Goal: Use online tool/utility: Utilize a website feature to perform a specific function

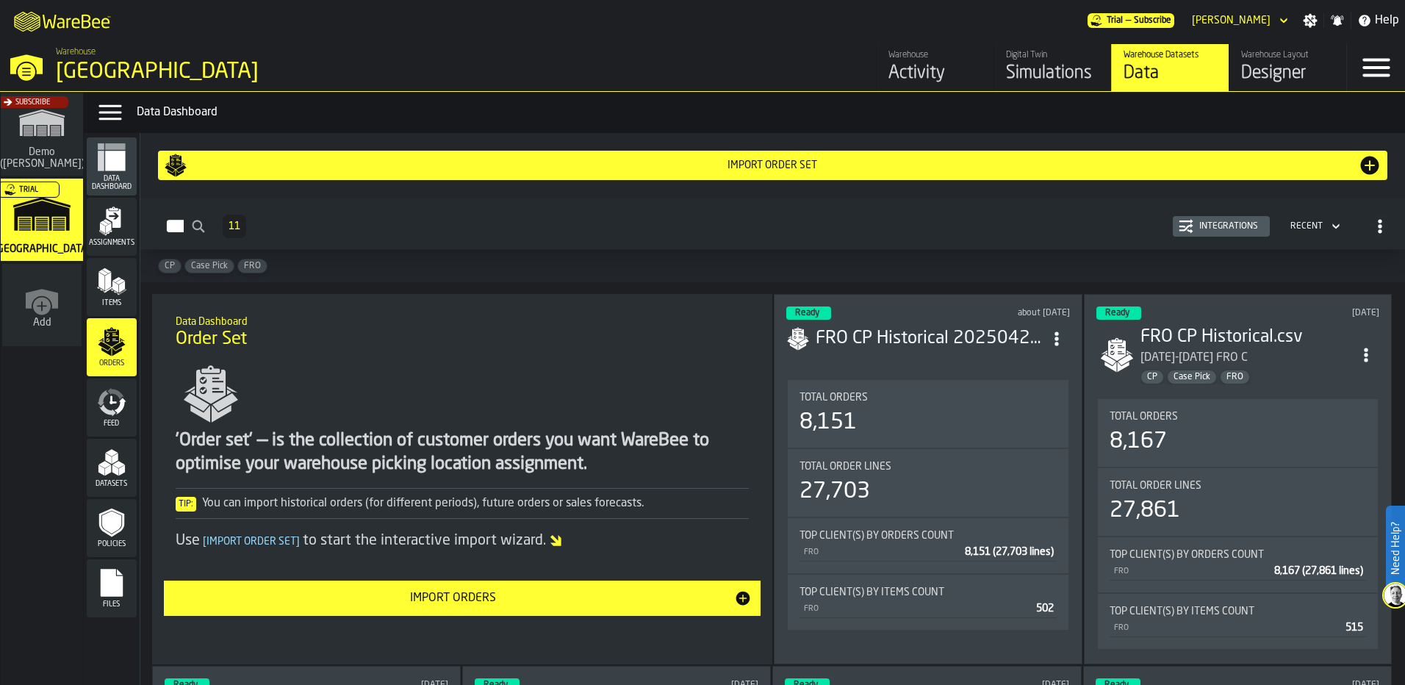
click at [420, 607] on div "Import Orders" at bounding box center [454, 598] width 562 height 18
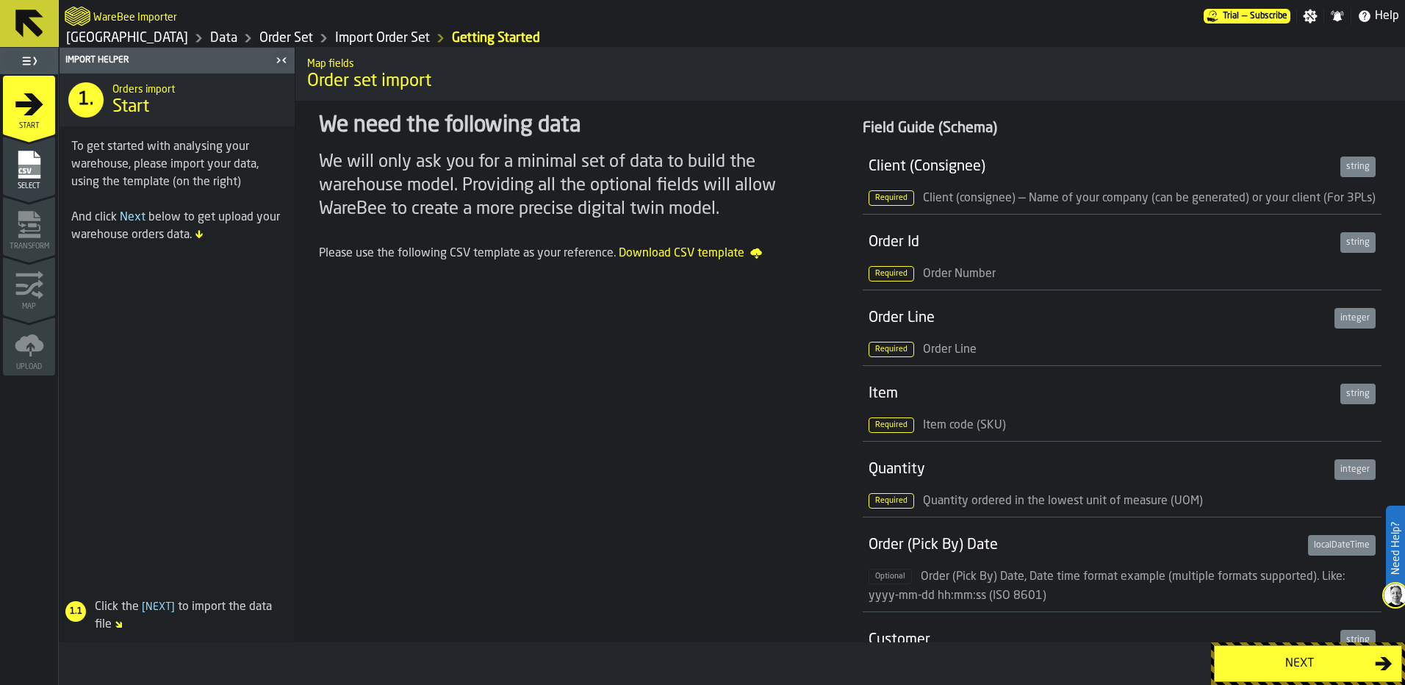
click at [1314, 667] on div "Next" at bounding box center [1298, 664] width 151 height 18
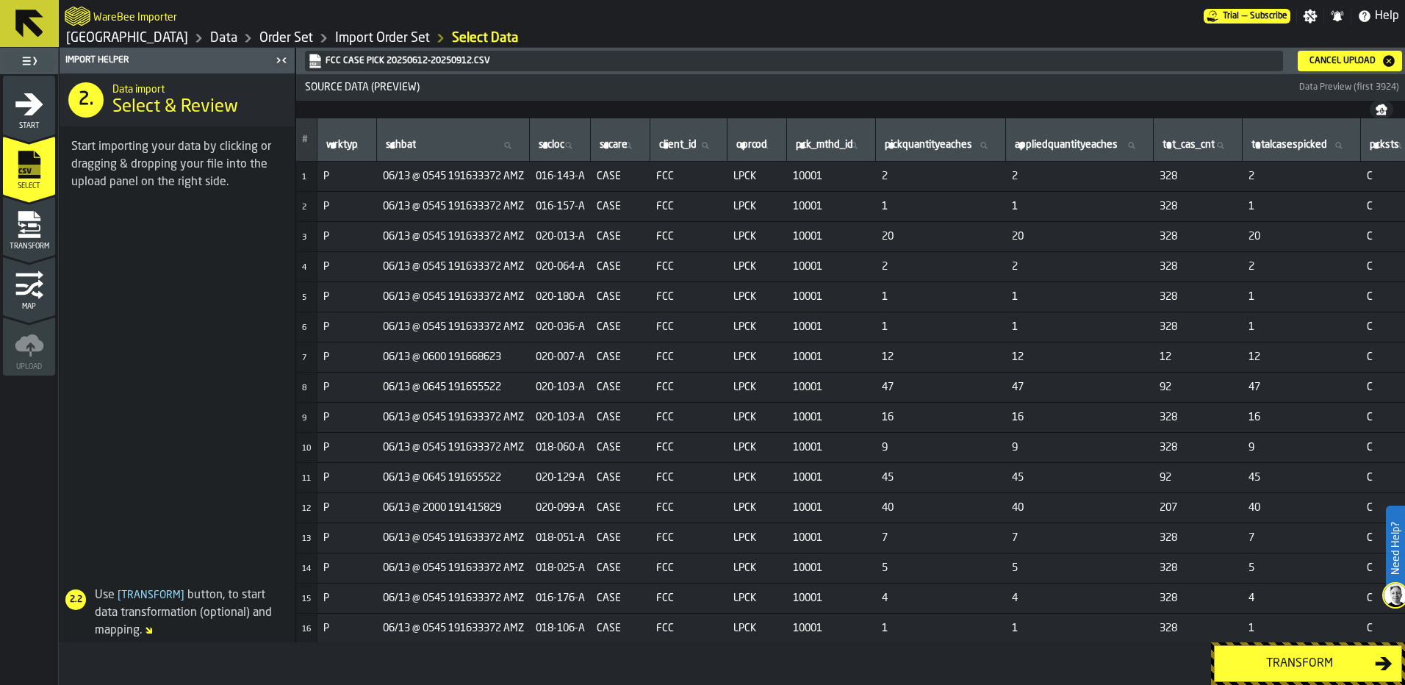
click at [1291, 660] on div "Transform" at bounding box center [1298, 664] width 151 height 18
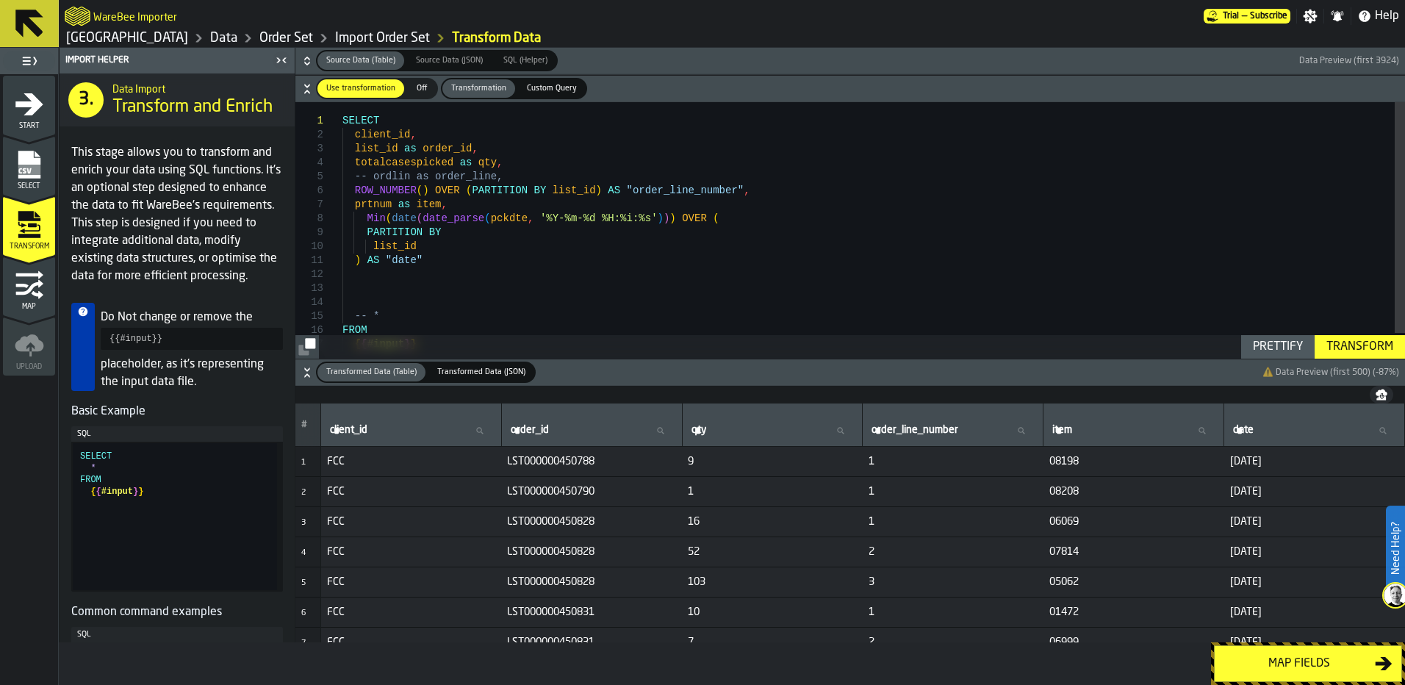
click at [1291, 660] on div "Map fields" at bounding box center [1298, 664] width 151 height 18
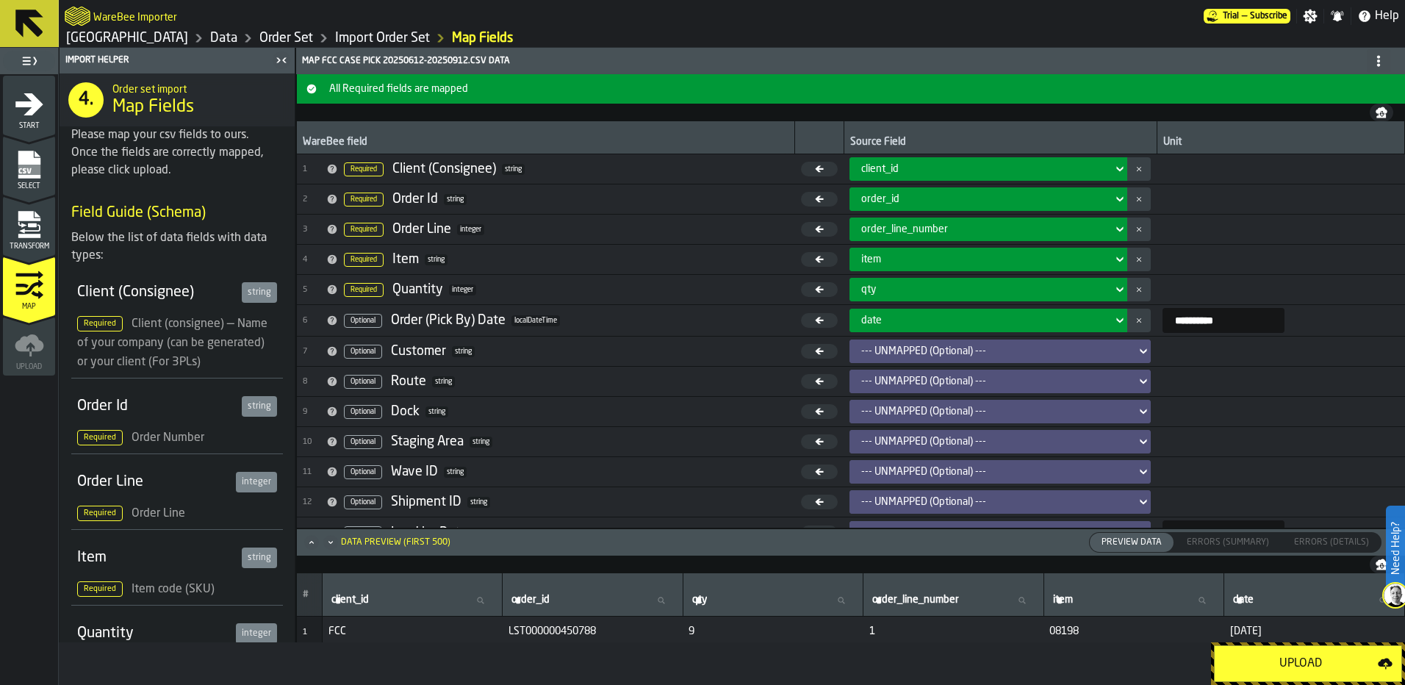
click at [1291, 660] on div "Upload" at bounding box center [1300, 664] width 154 height 18
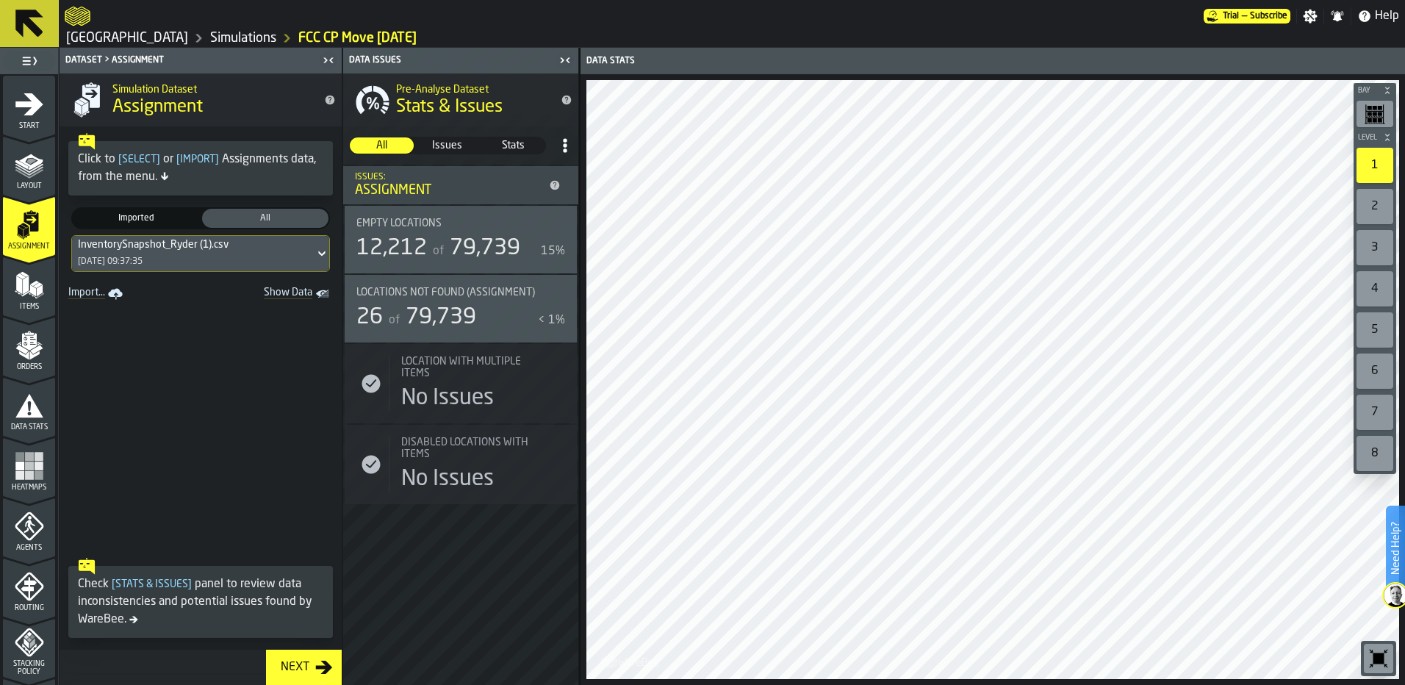
click at [276, 264] on div "InventorySnapshot_Ryder (1).csv [DATE] 09:37:35" at bounding box center [200, 253] width 257 height 35
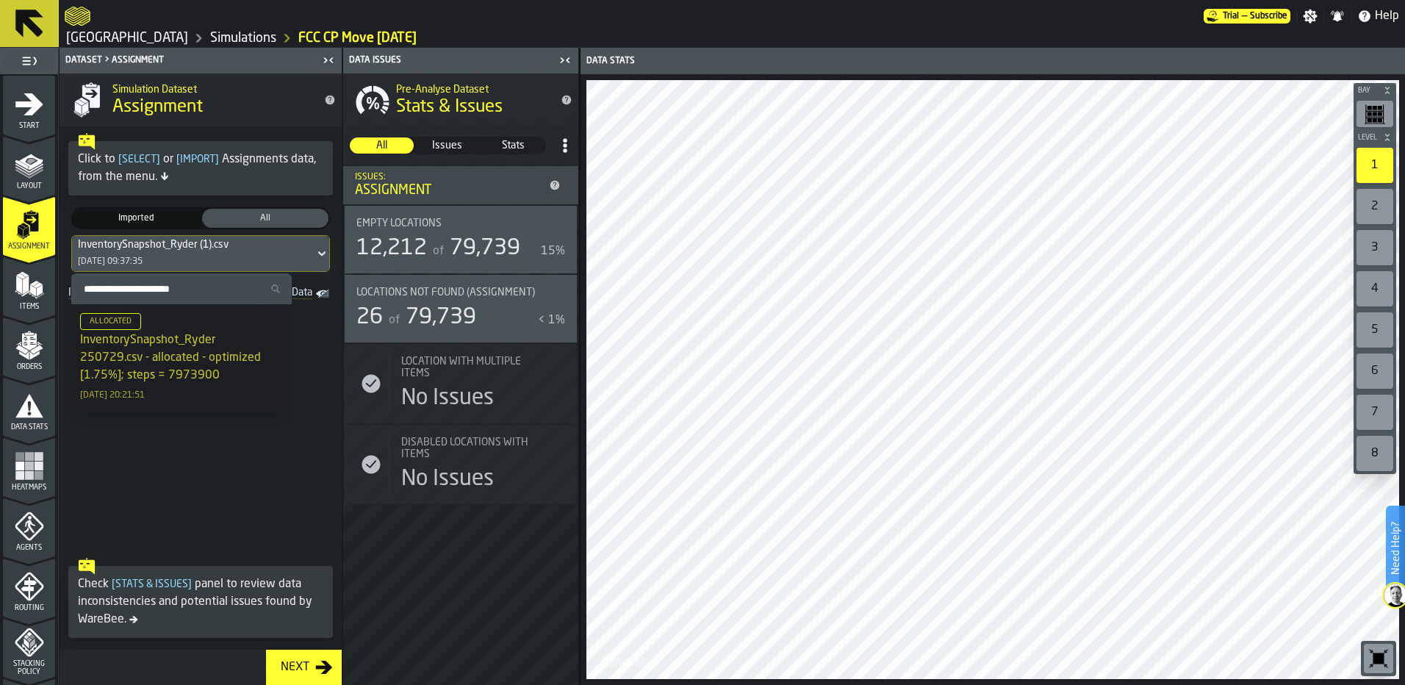
click at [236, 477] on span at bounding box center [201, 427] width 282 height 247
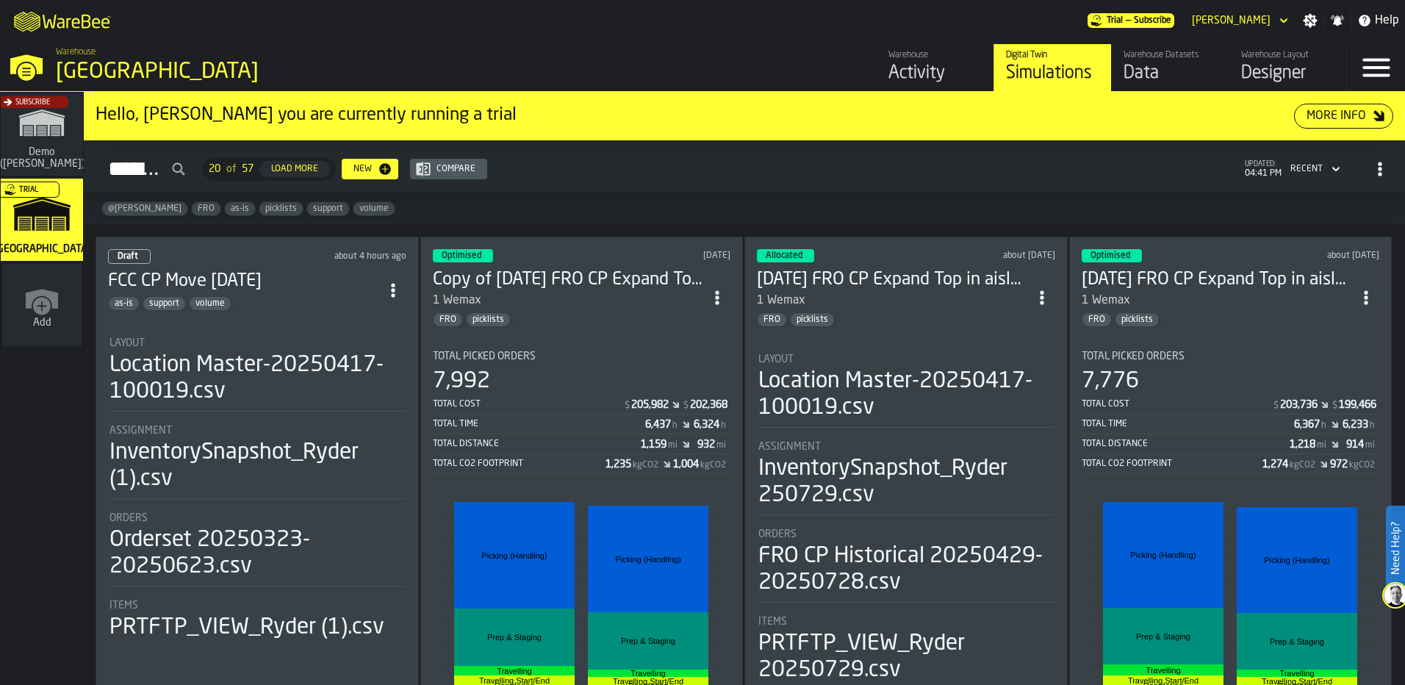
click at [334, 322] on section "Layout Location Master-20250417-100019.csv Assignment InventorySnapshot_Ryder (…" at bounding box center [257, 482] width 298 height 321
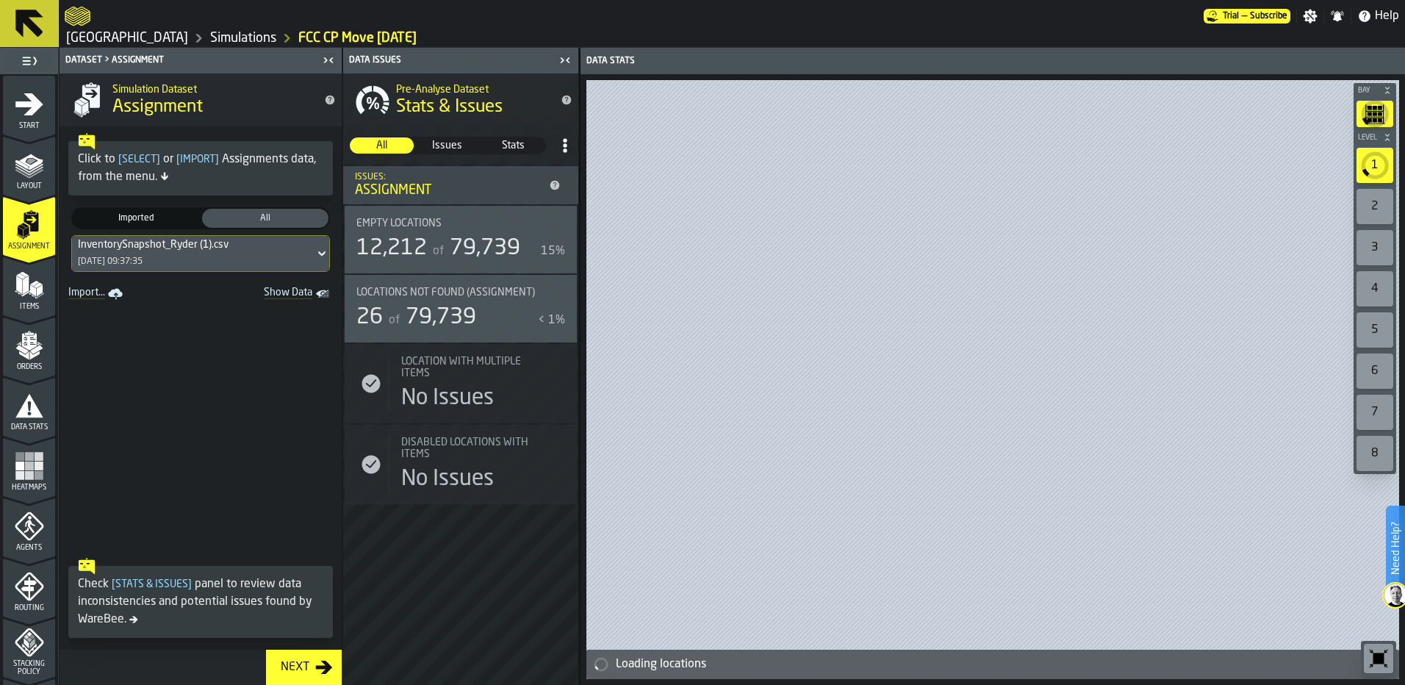
click at [0, 0] on icon "Show Data" at bounding box center [0, 0] width 0 height 0
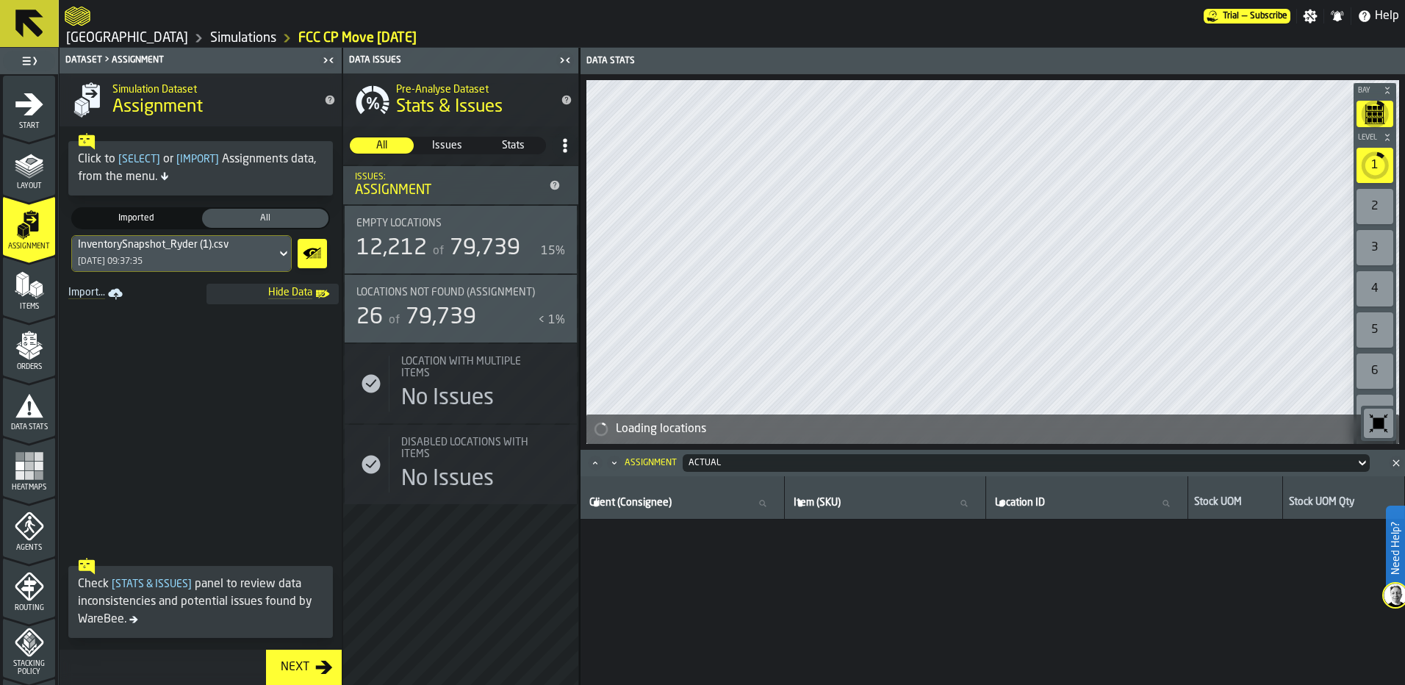
click at [272, 255] on div "InventorySnapshot_Ryder (1).csv [DATE] 09:37:35" at bounding box center [174, 253] width 204 height 35
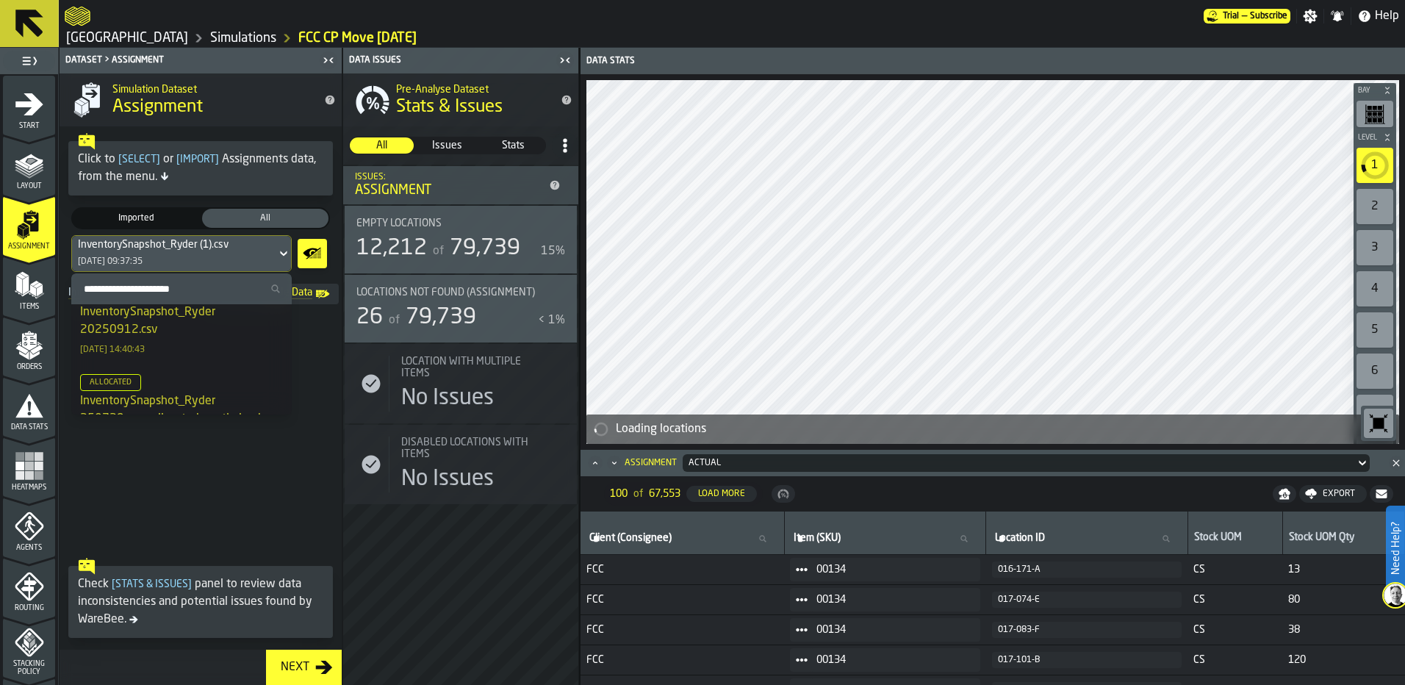
scroll to position [10, 0]
click at [220, 339] on div "InventorySnapshot_Ryder 20250912.csv [DATE] 14:40:43" at bounding box center [181, 329] width 203 height 53
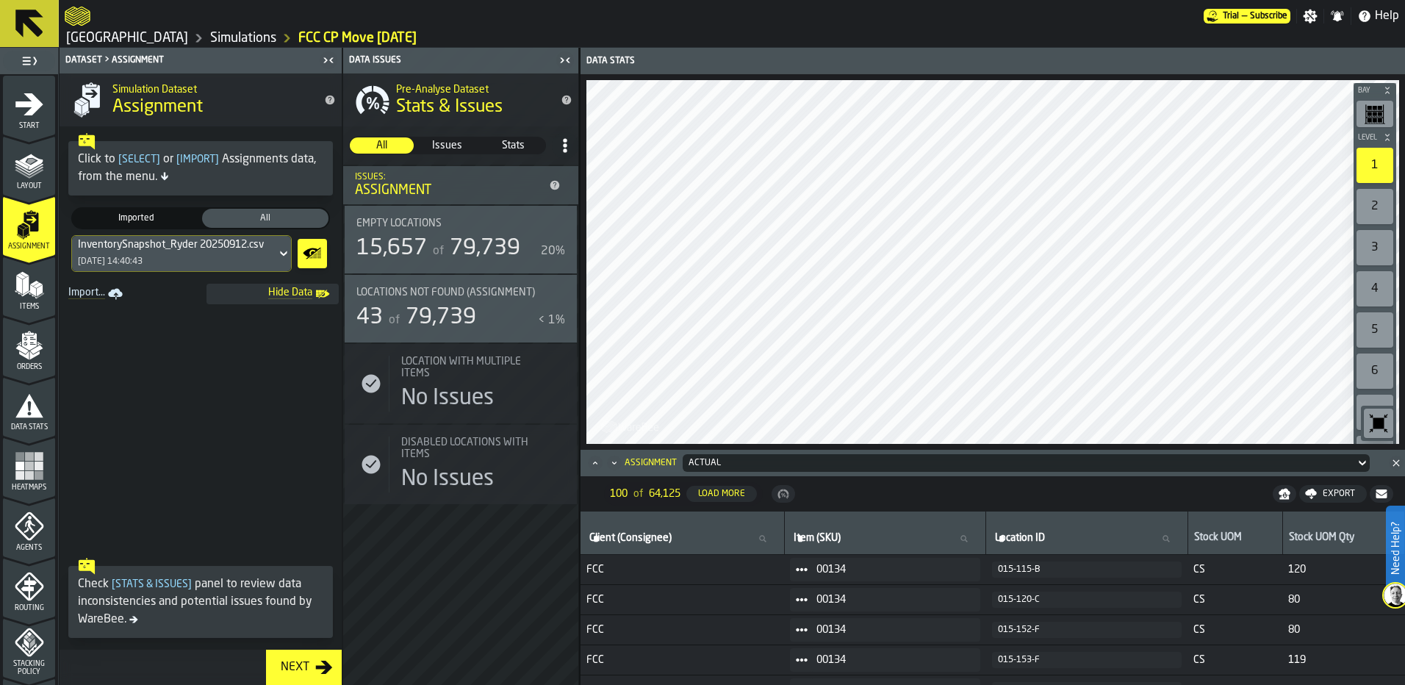
click at [40, 308] on span "Items" at bounding box center [29, 307] width 52 height 8
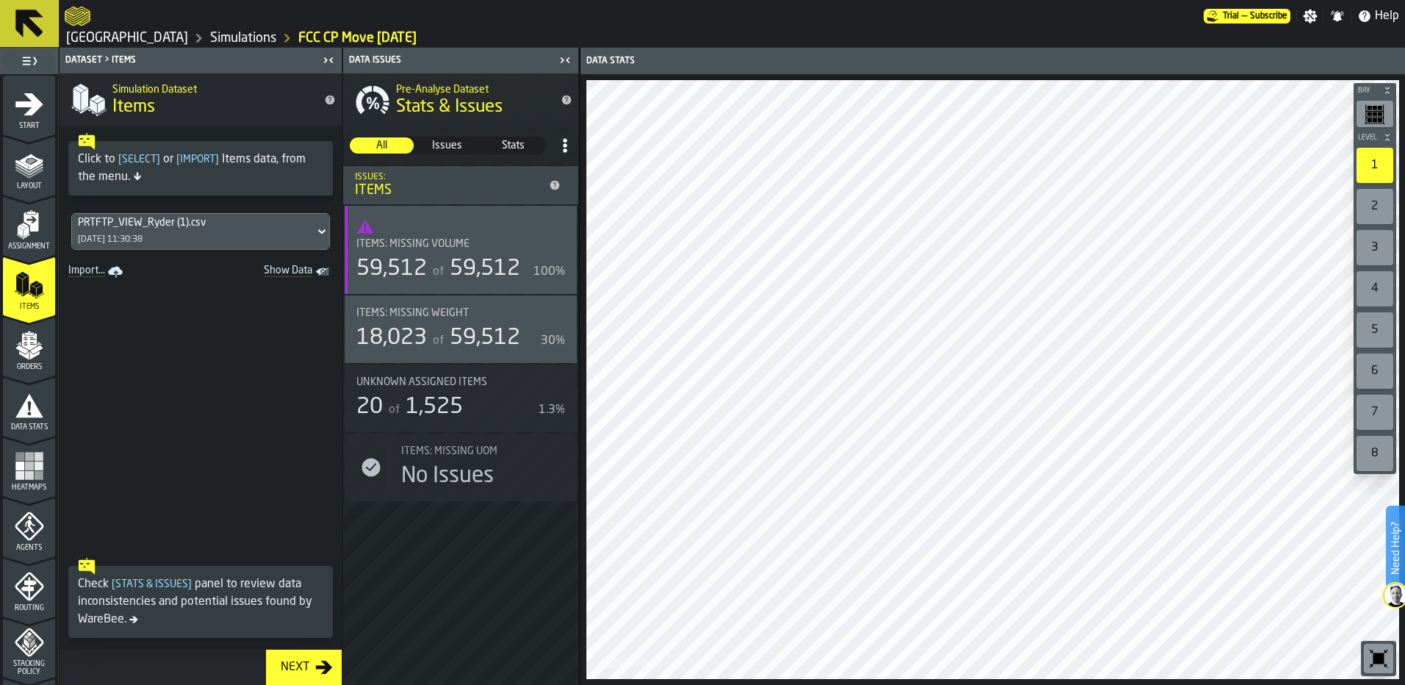
click at [213, 242] on div "PRTFTP_VIEW_Ryder (1).csv 24/06/2025, 11:30:38" at bounding box center [193, 231] width 242 height 35
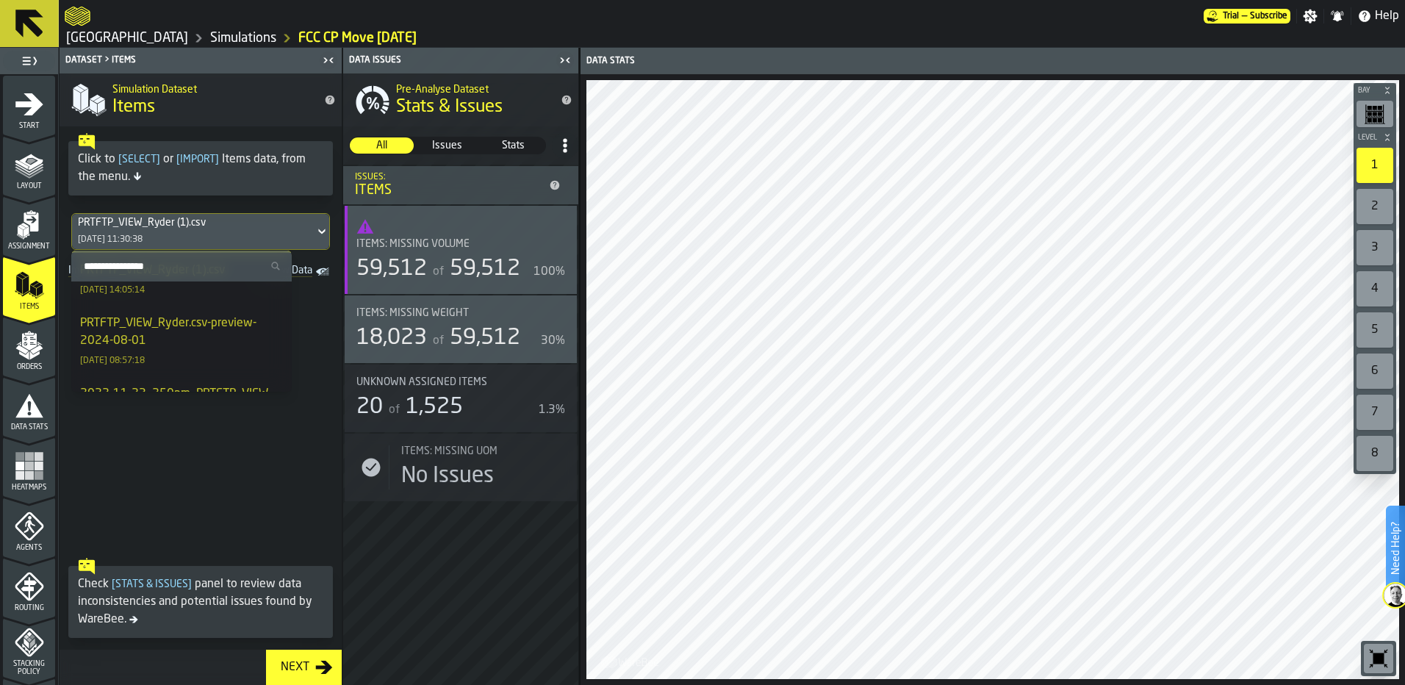
scroll to position [0, 0]
click at [184, 302] on div "PRTFTP_VIEW_Ryder 20250729.csv" at bounding box center [174, 299] width 189 height 18
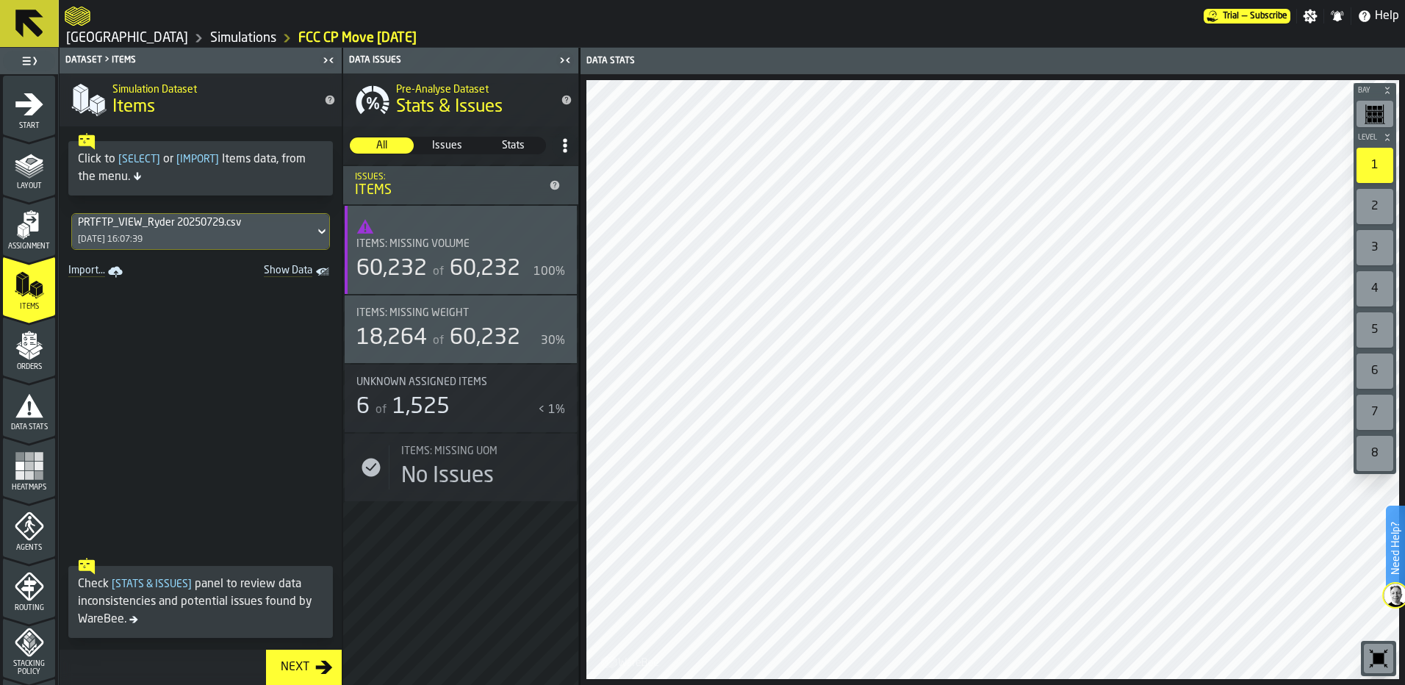
click at [7, 345] on div "Orders" at bounding box center [29, 351] width 52 height 40
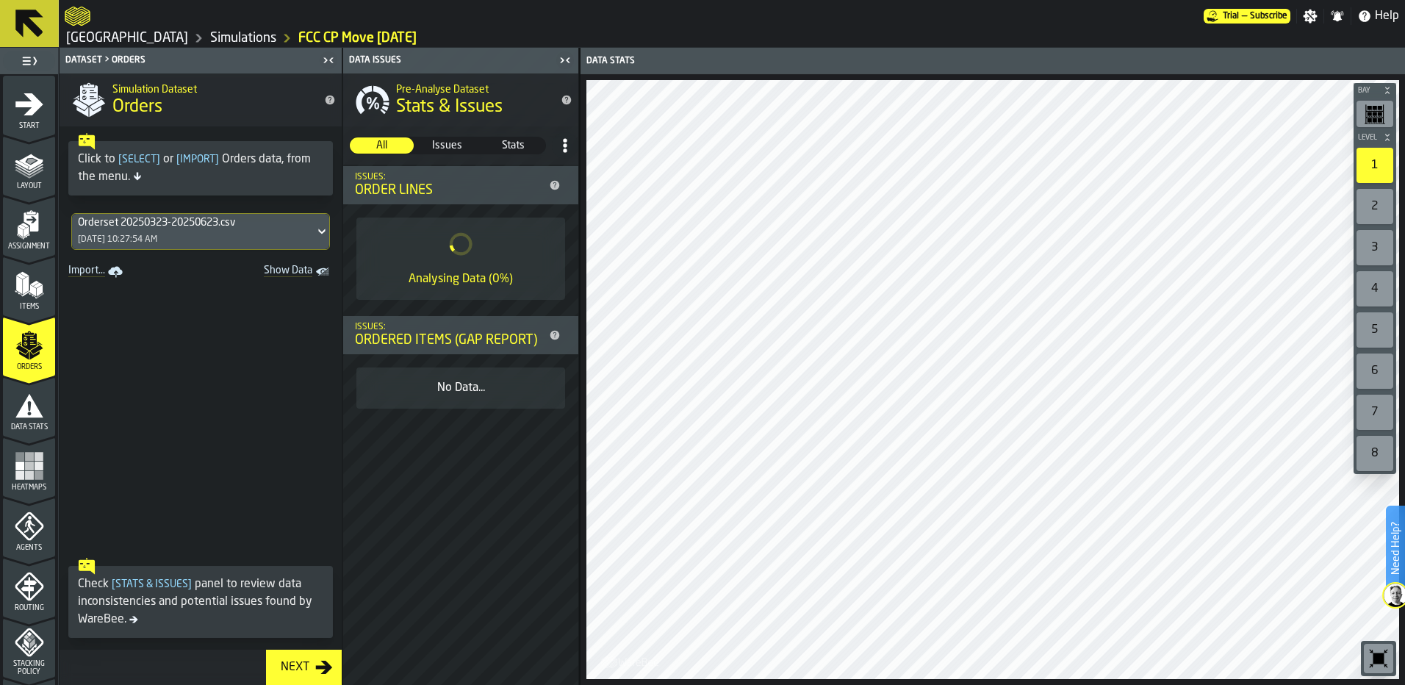
click at [203, 234] on div "Orderset 20250323-20250623.csv 6/27/2025, 10:27:54 AM" at bounding box center [193, 231] width 242 height 35
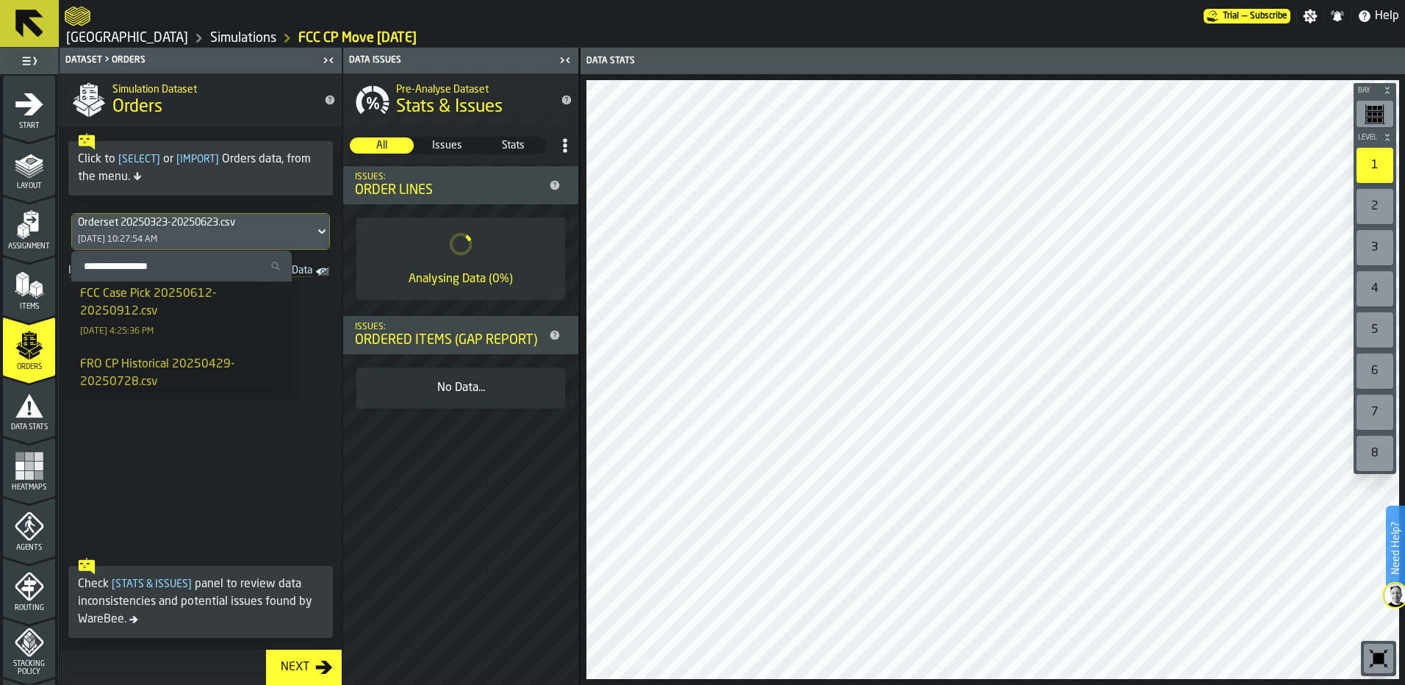
scroll to position [6, 0]
click at [201, 301] on div "FCC Case Pick 20250612-20250912.csv" at bounding box center [181, 301] width 203 height 35
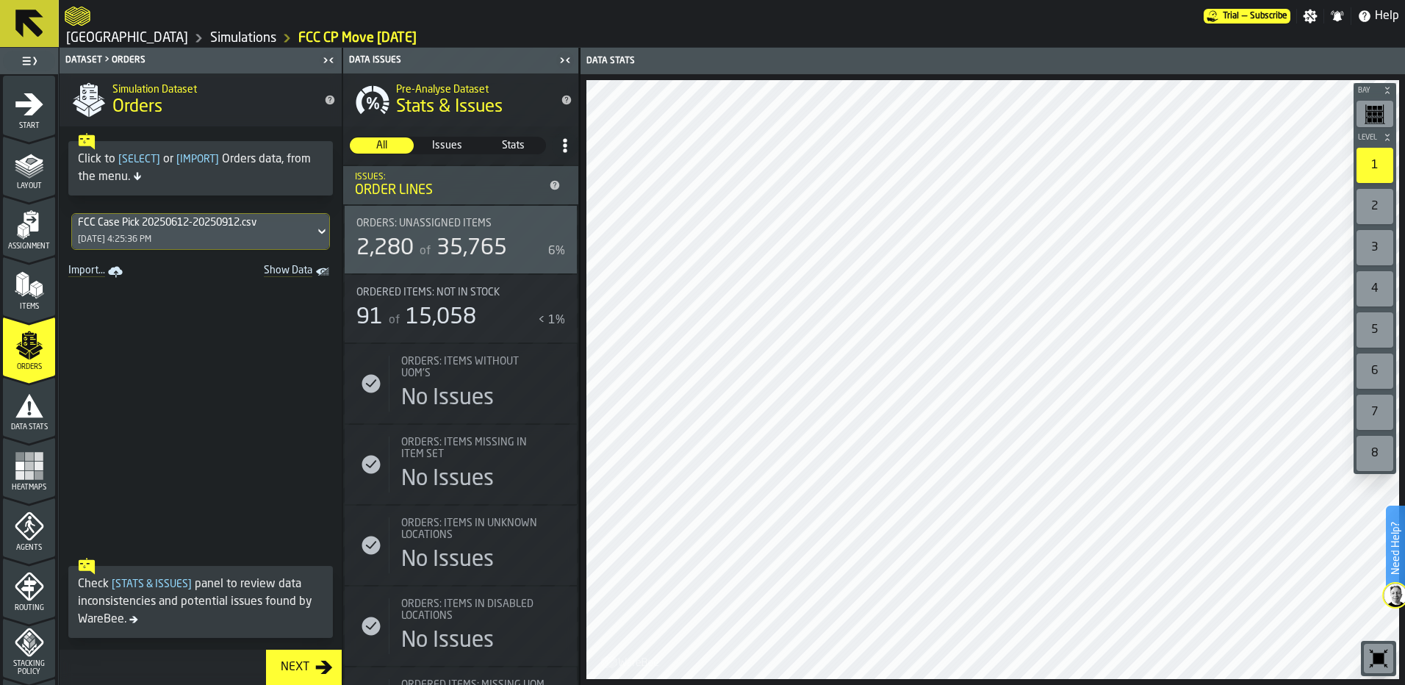
click at [309, 661] on div "Next" at bounding box center [295, 667] width 40 height 18
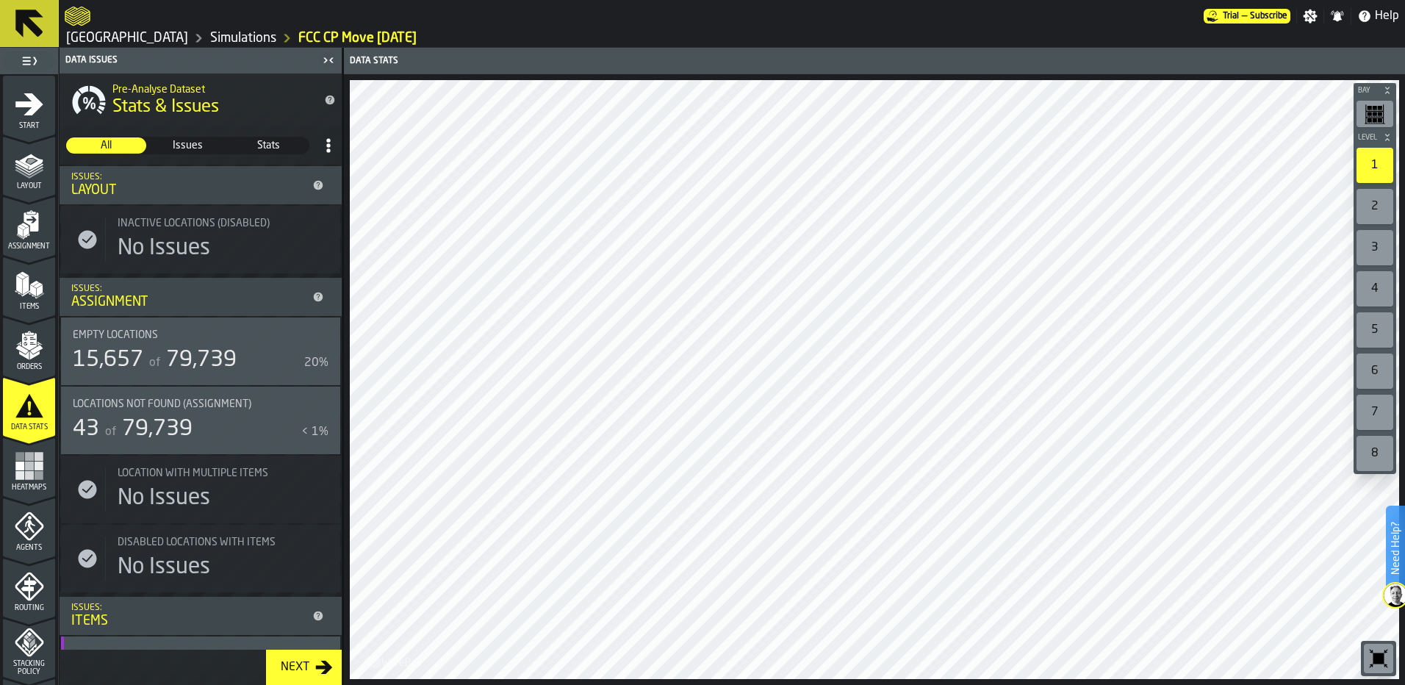
click at [10, 463] on div "Heatmaps" at bounding box center [29, 471] width 52 height 40
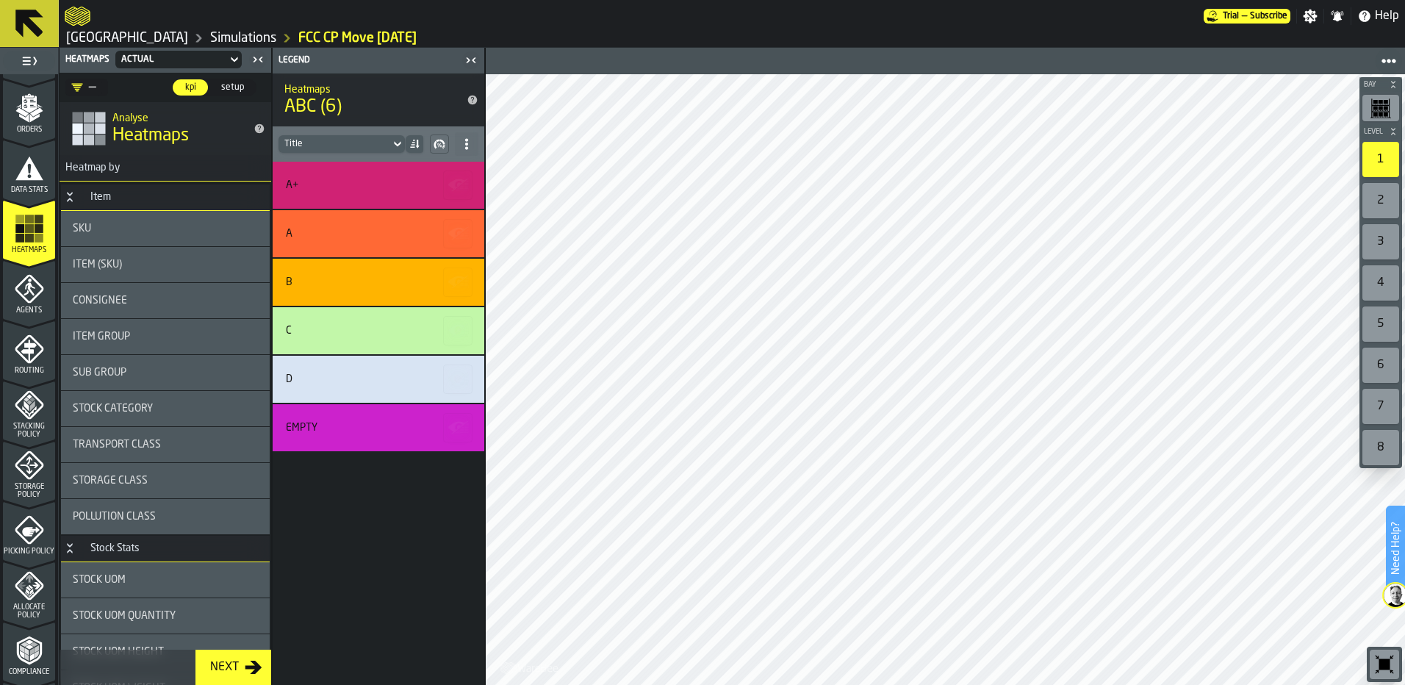
scroll to position [238, 0]
click at [23, 300] on icon "menu Agents" at bounding box center [29, 287] width 29 height 29
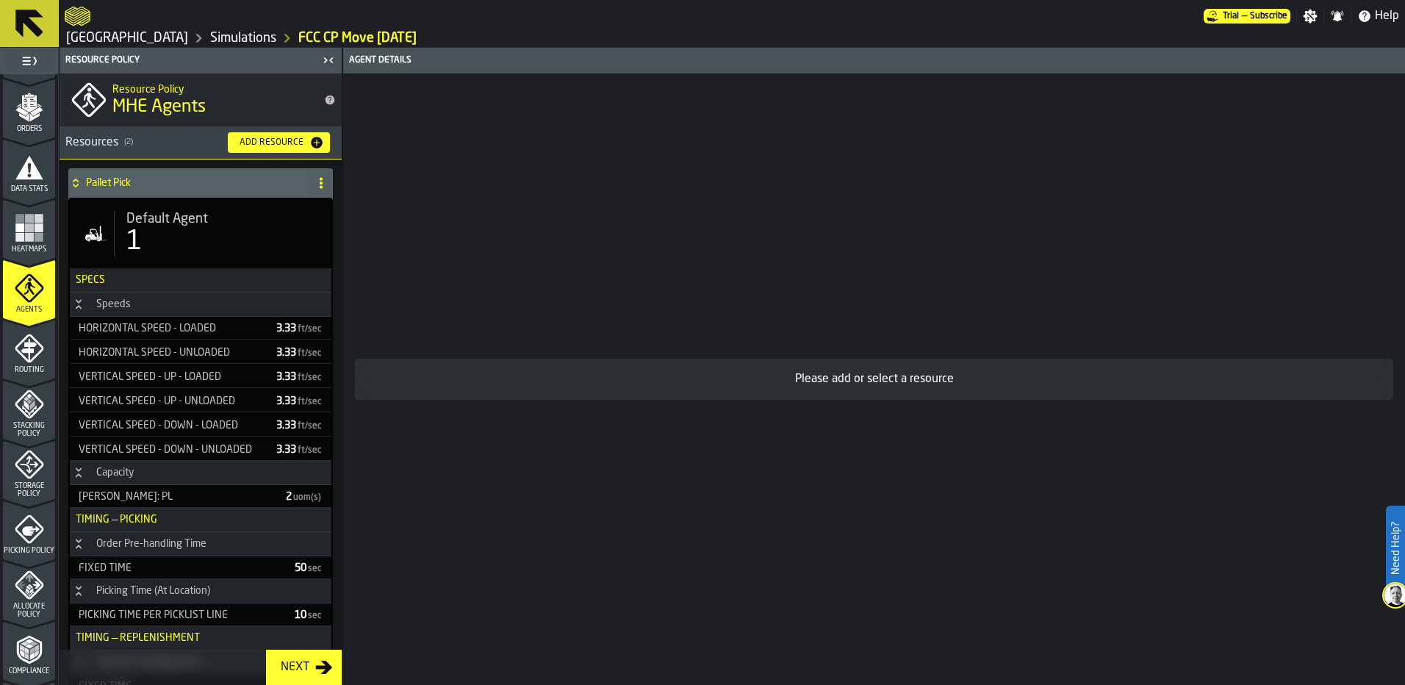
click at [26, 352] on icon "menu Routing" at bounding box center [28, 350] width 15 height 23
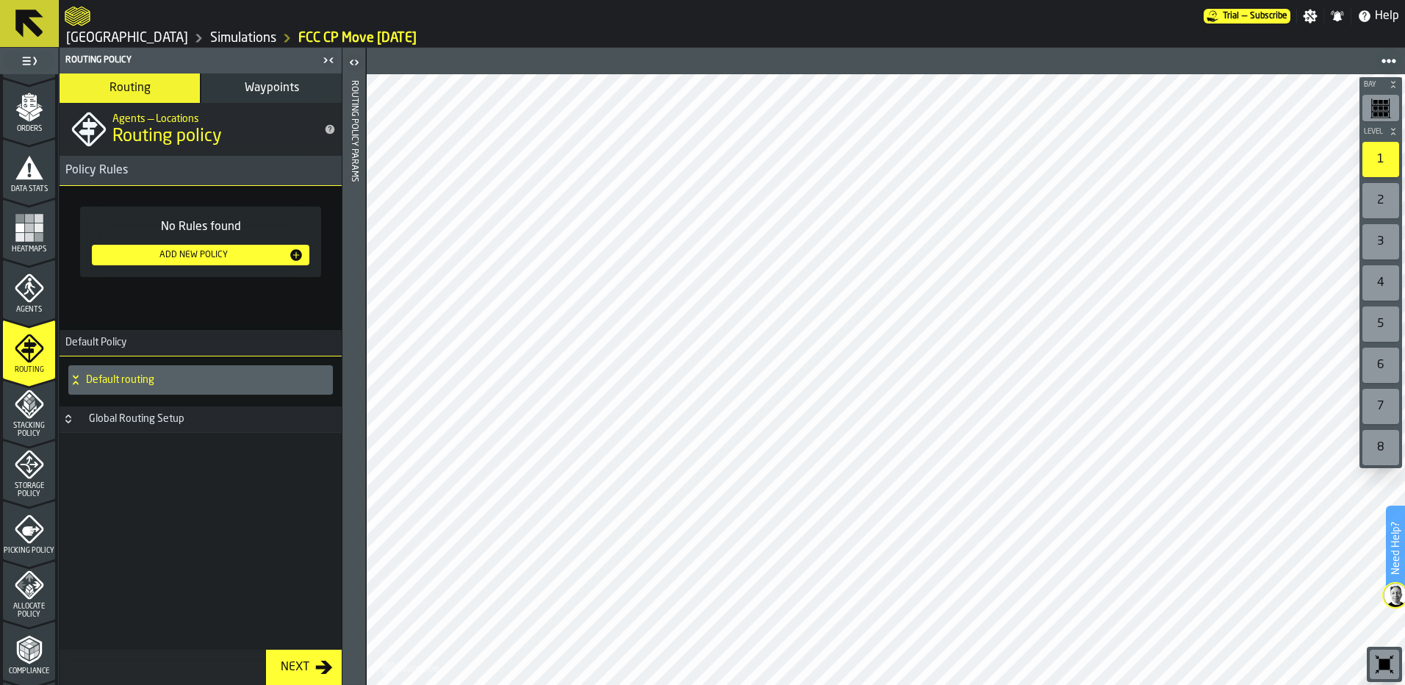
click at [262, 82] on span "Waypoints" at bounding box center [272, 88] width 54 height 12
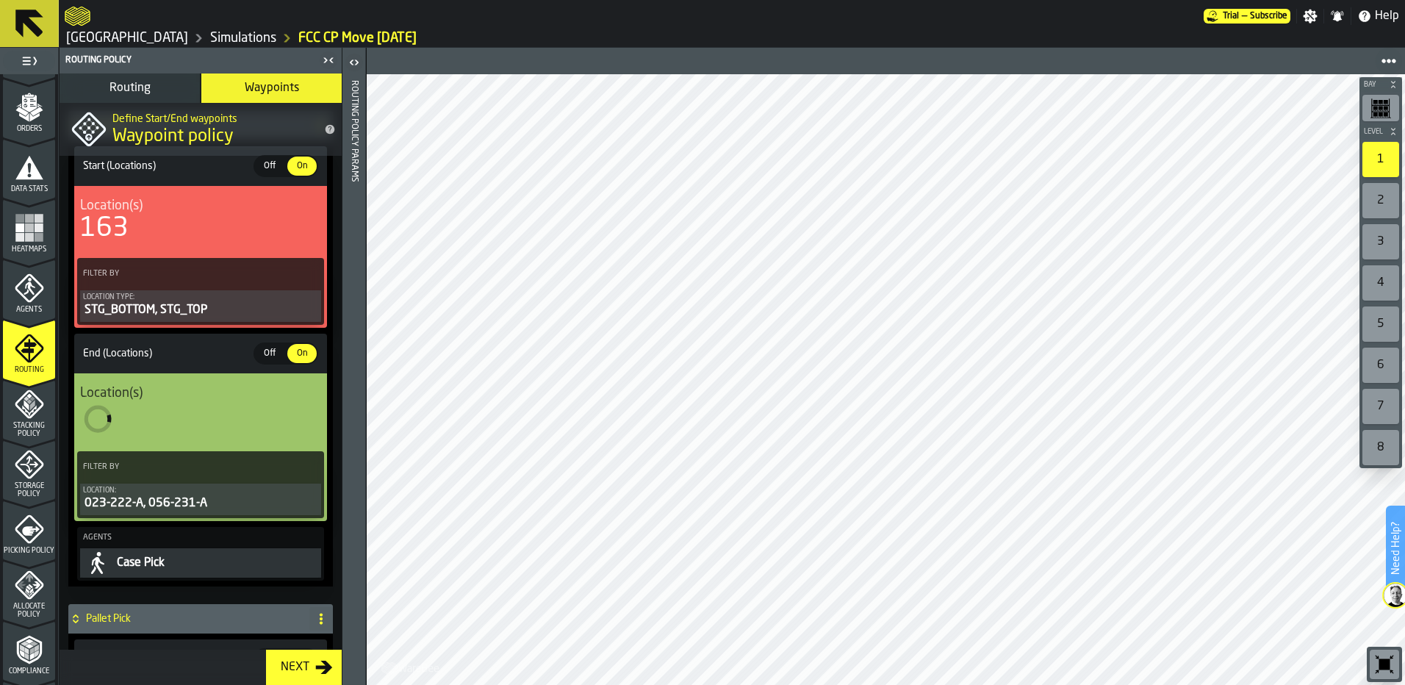
scroll to position [87, 0]
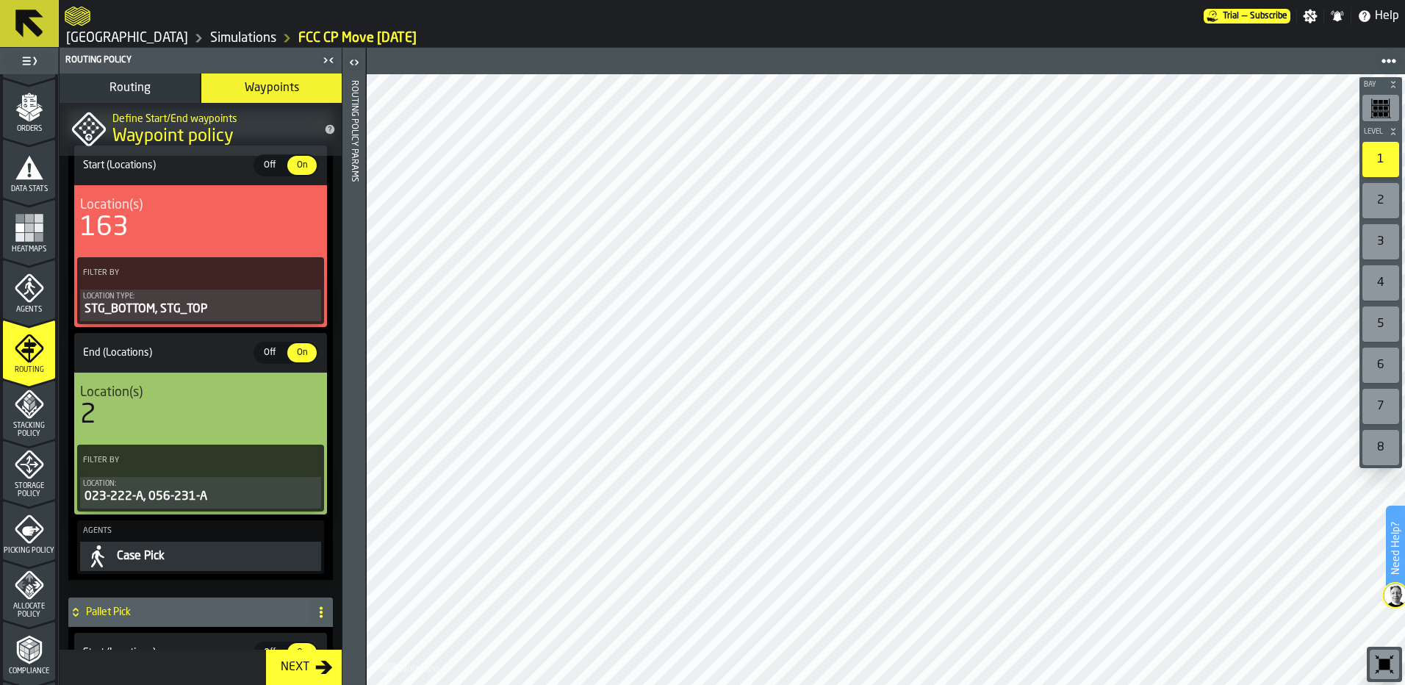
click at [144, 488] on div "Location:" at bounding box center [200, 484] width 235 height 8
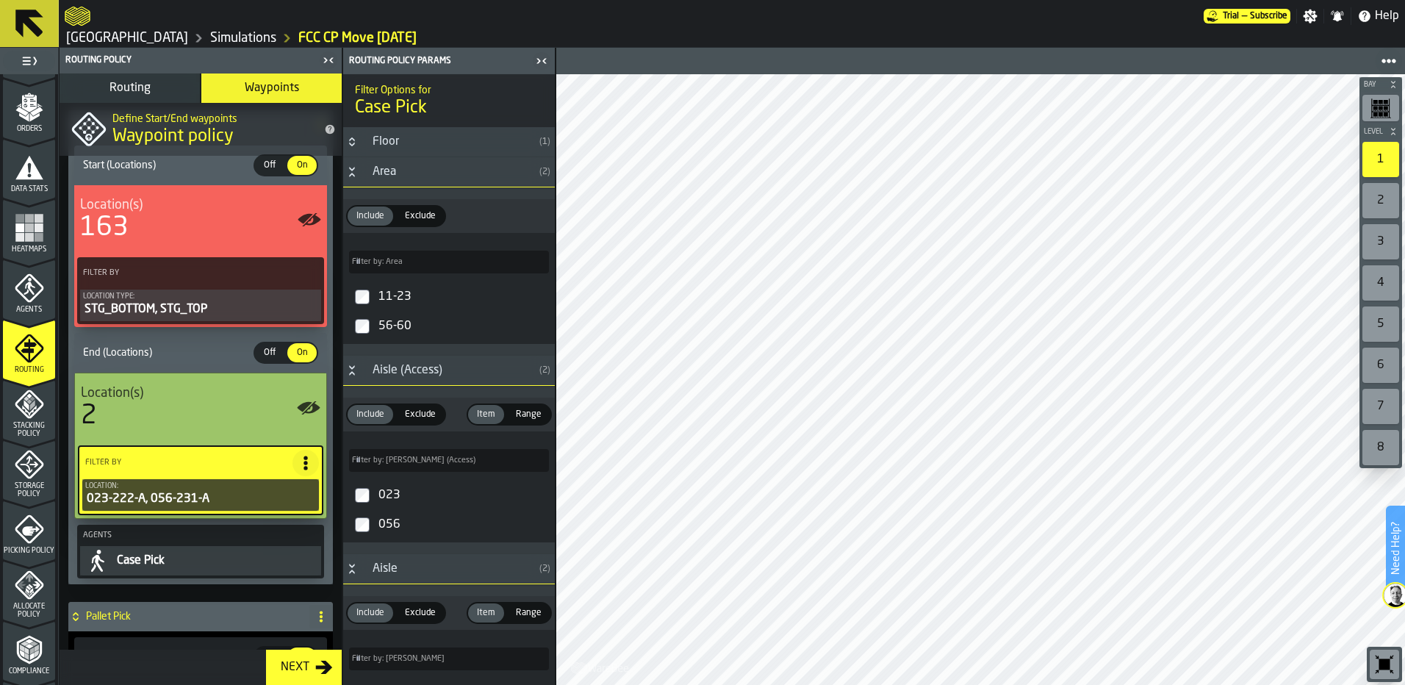
click at [175, 408] on div "2" at bounding box center [200, 415] width 239 height 29
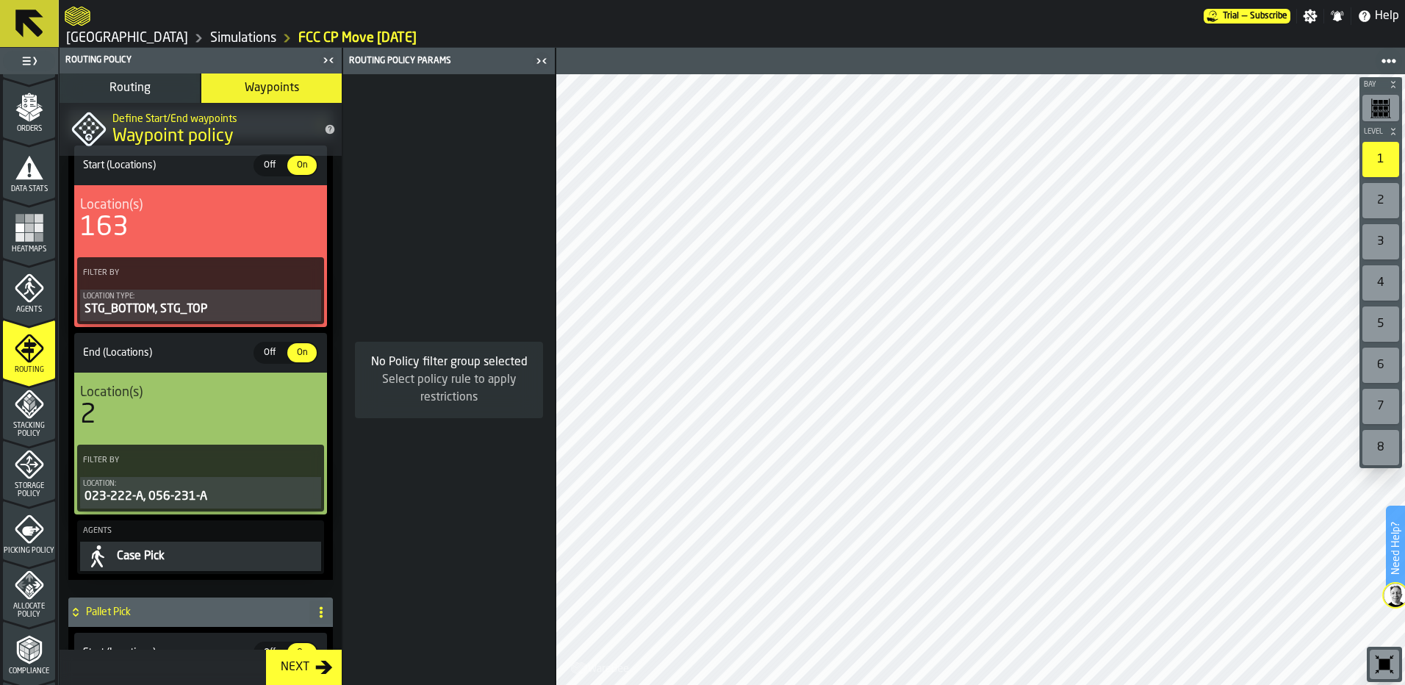
click at [541, 68] on icon "button-toggle-Close me" at bounding box center [542, 61] width 18 height 18
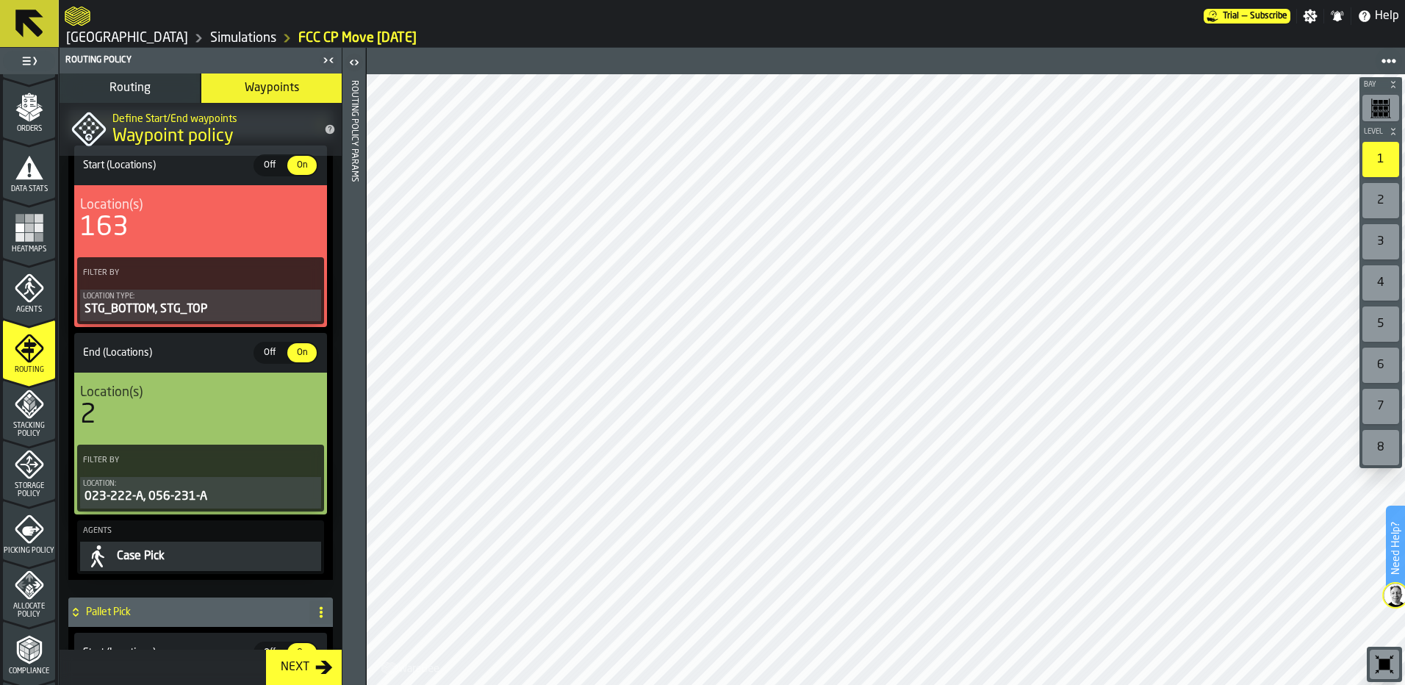
click at [301, 406] on icon "button-toggle-Show on Map" at bounding box center [309, 407] width 23 height 12
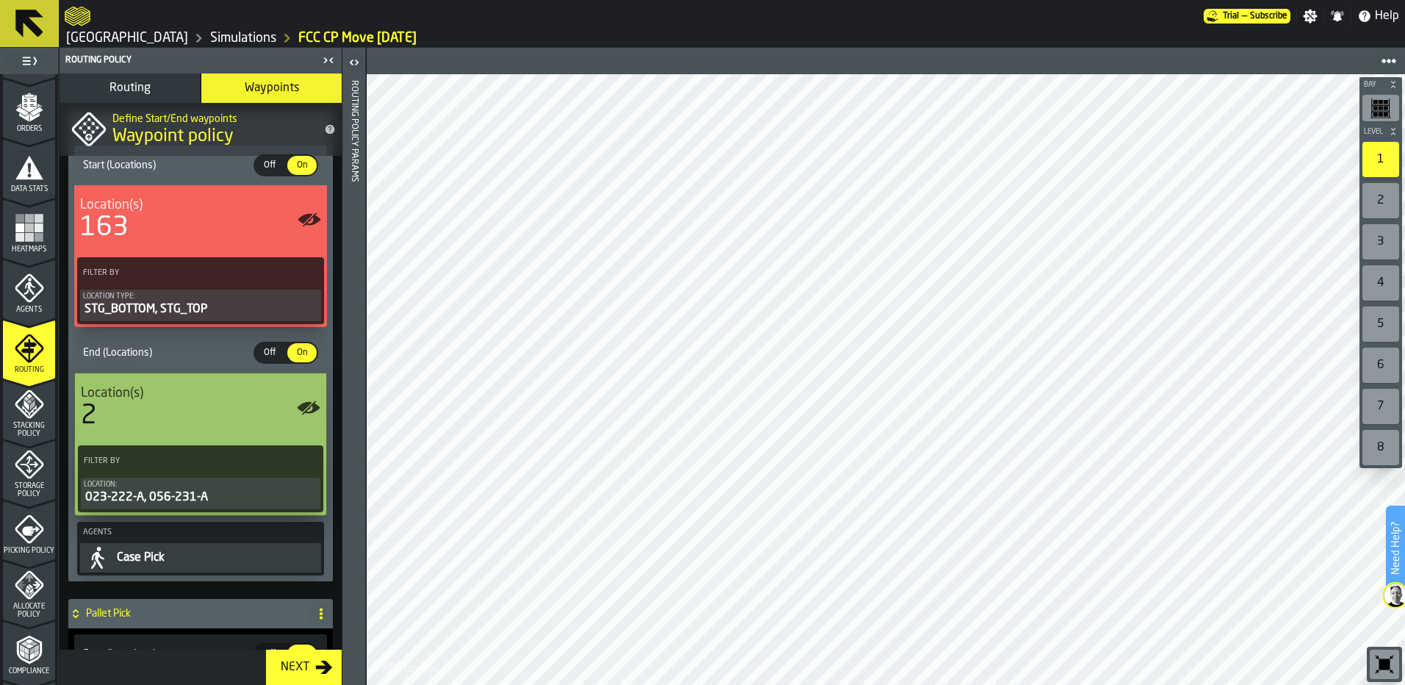
click at [301, 406] on icon "button-toggle-Show on Map" at bounding box center [304, 407] width 15 height 10
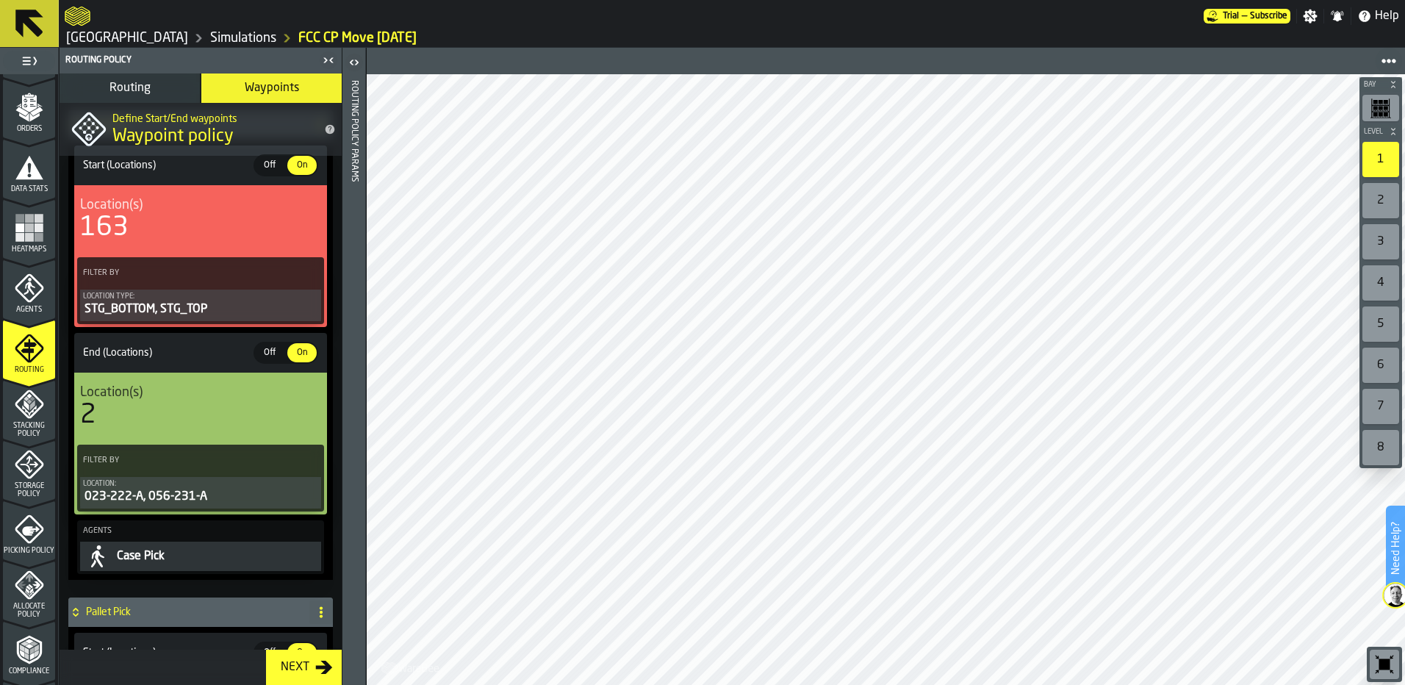
click at [226, 406] on div "2" at bounding box center [200, 414] width 241 height 29
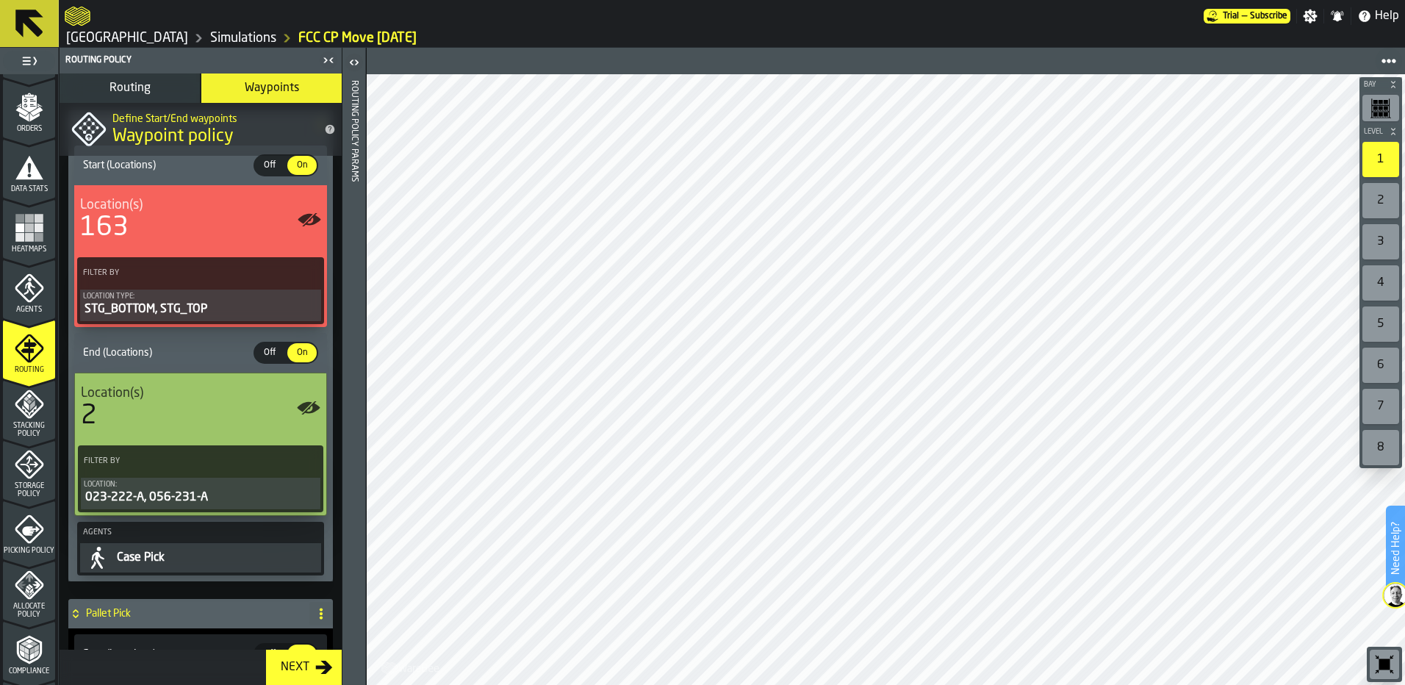
click at [299, 666] on div "Next" at bounding box center [295, 667] width 40 height 18
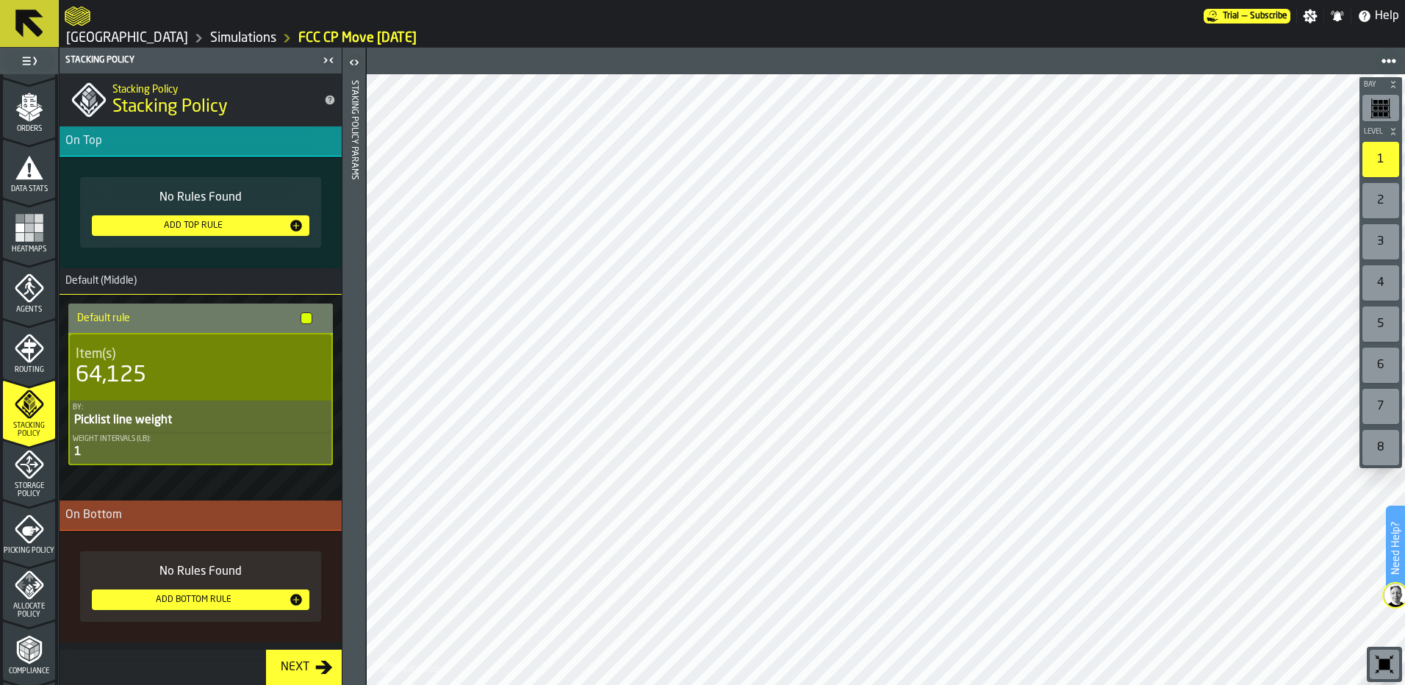
click at [42, 472] on div "Storage Policy" at bounding box center [29, 474] width 52 height 48
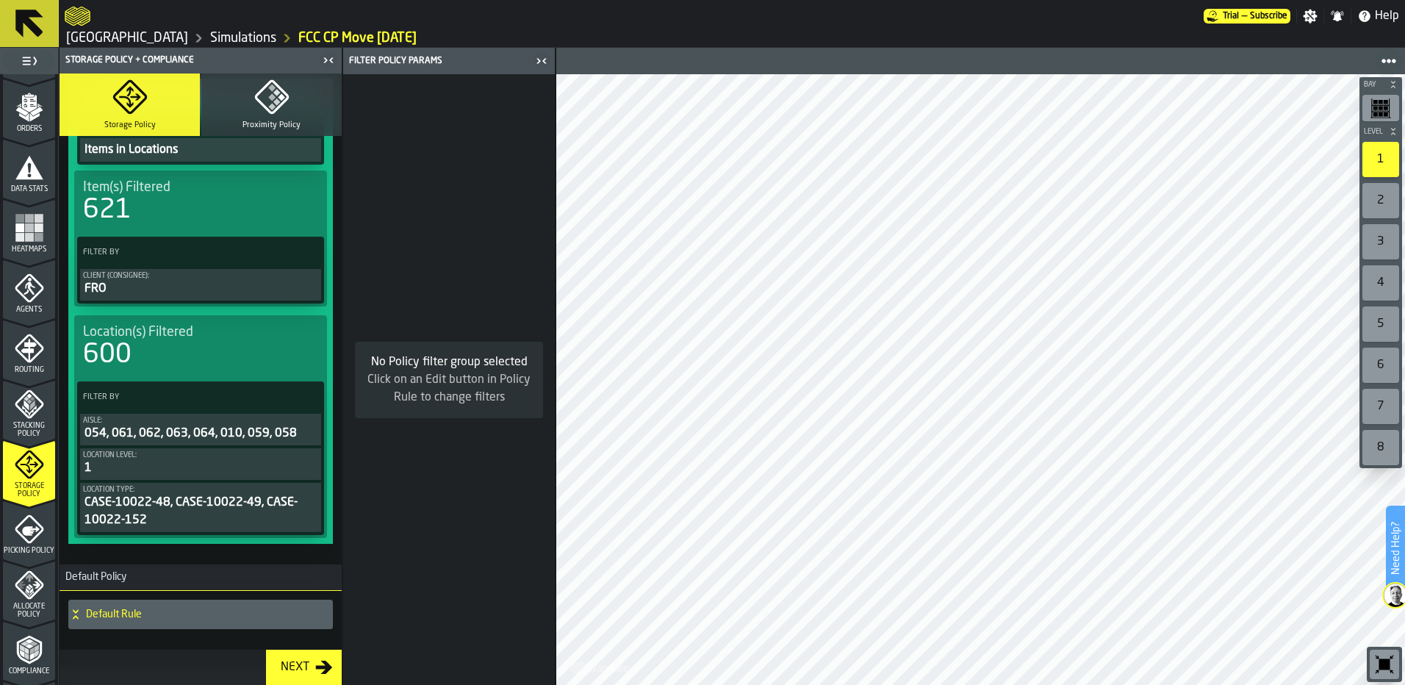
scroll to position [691, 0]
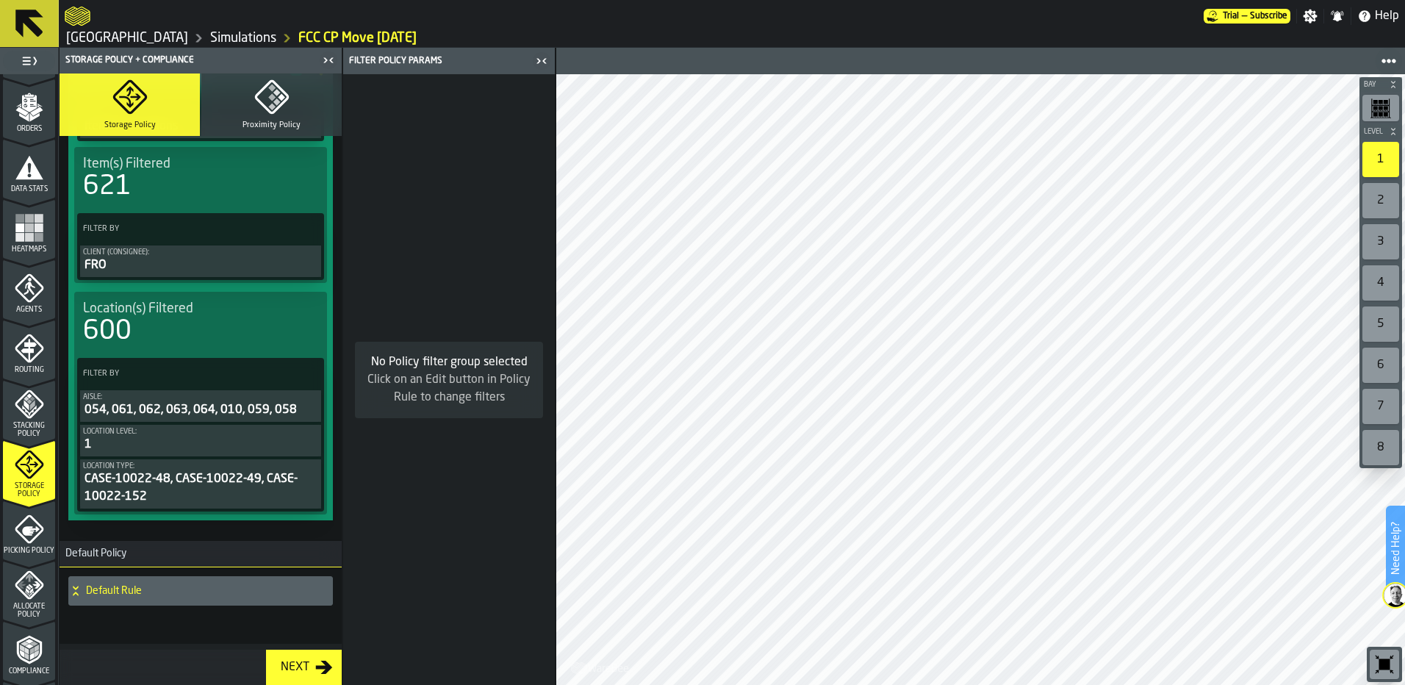
click at [23, 538] on icon "menu Picking Policy" at bounding box center [29, 528] width 29 height 29
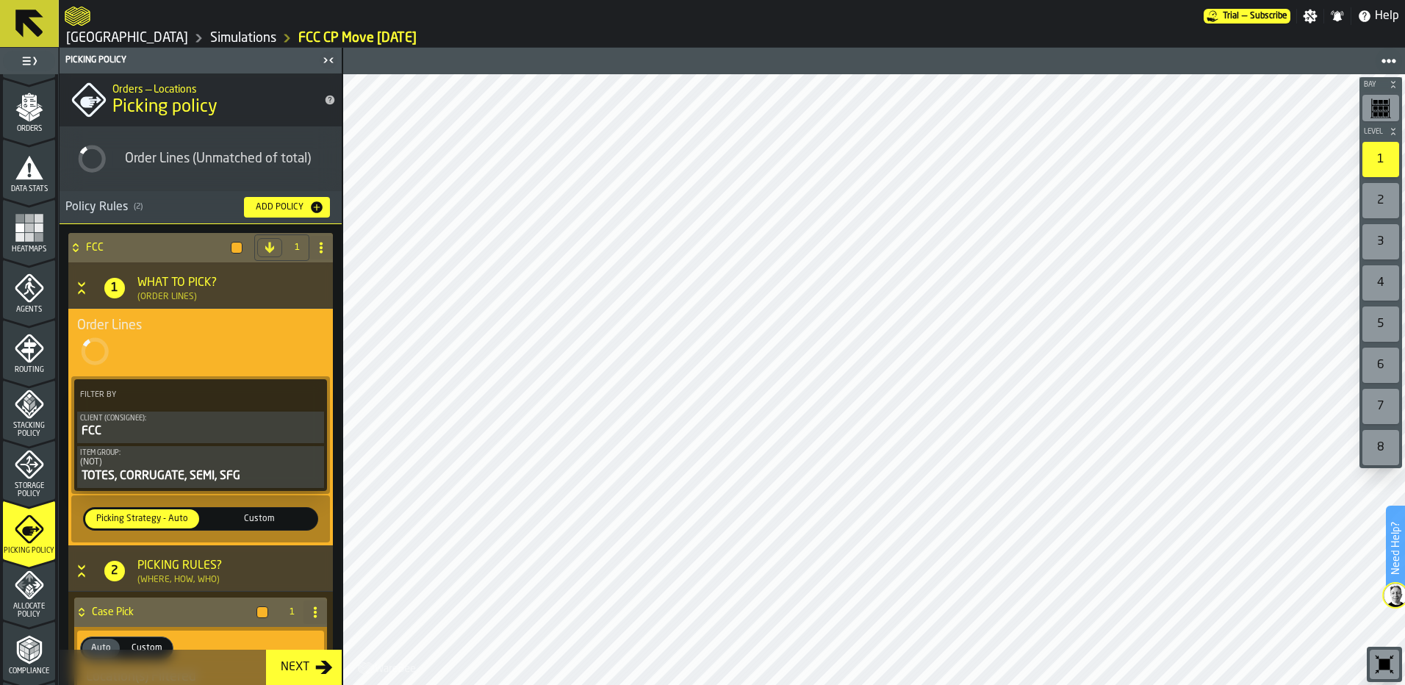
click at [31, 475] on icon "menu Storage Policy" at bounding box center [29, 464] width 29 height 29
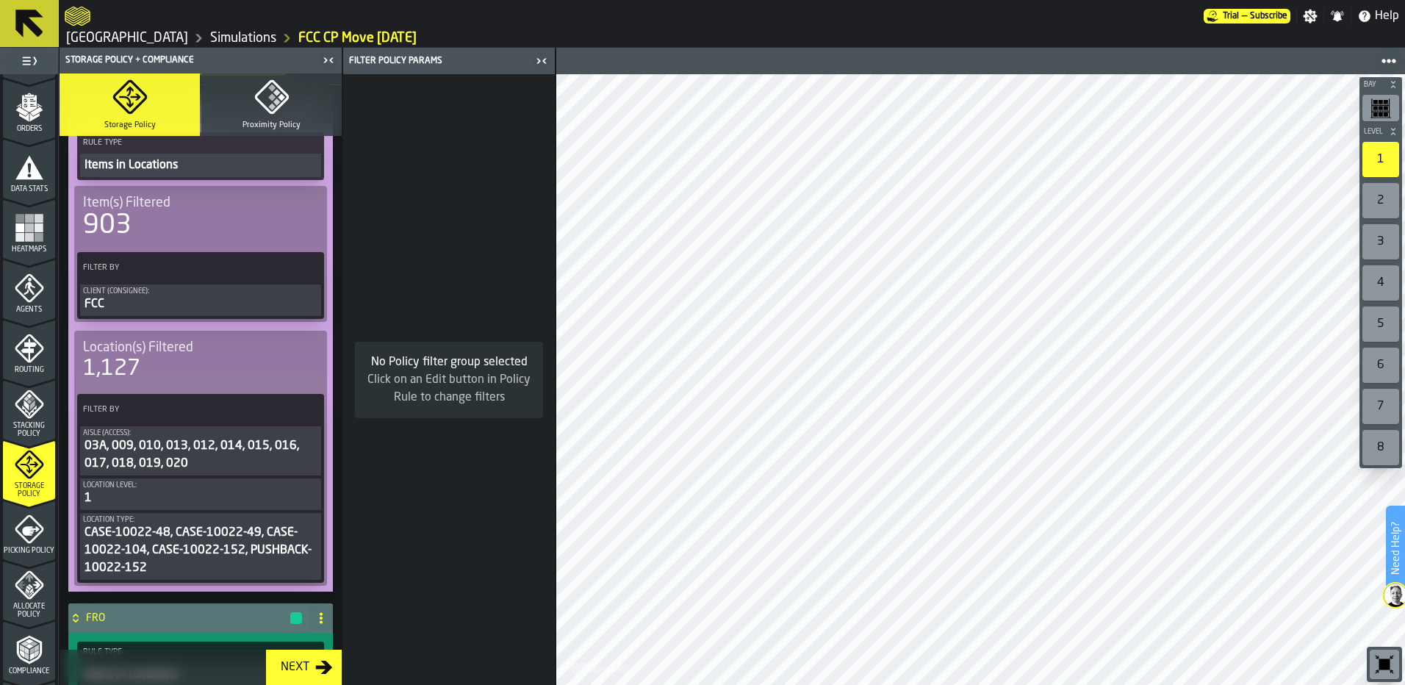
scroll to position [143, 0]
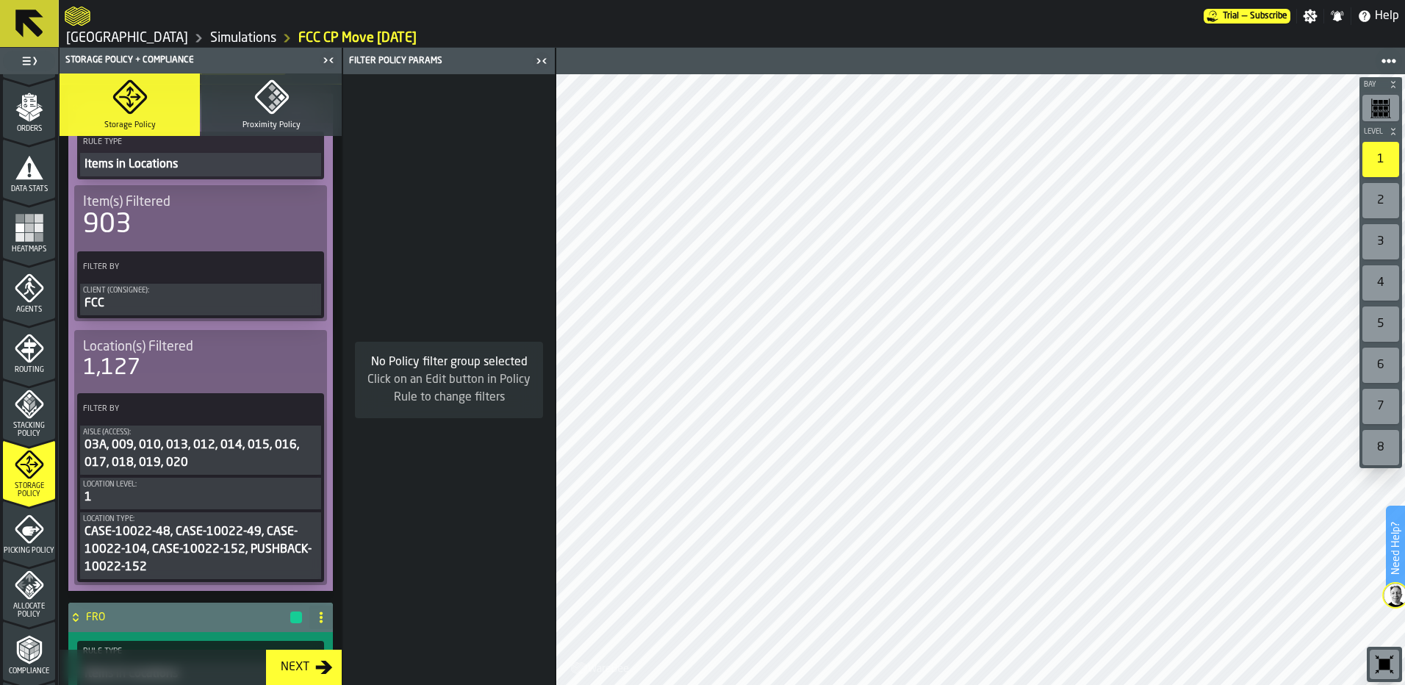
click at [37, 588] on icon "menu Allocate Policy" at bounding box center [29, 585] width 29 height 29
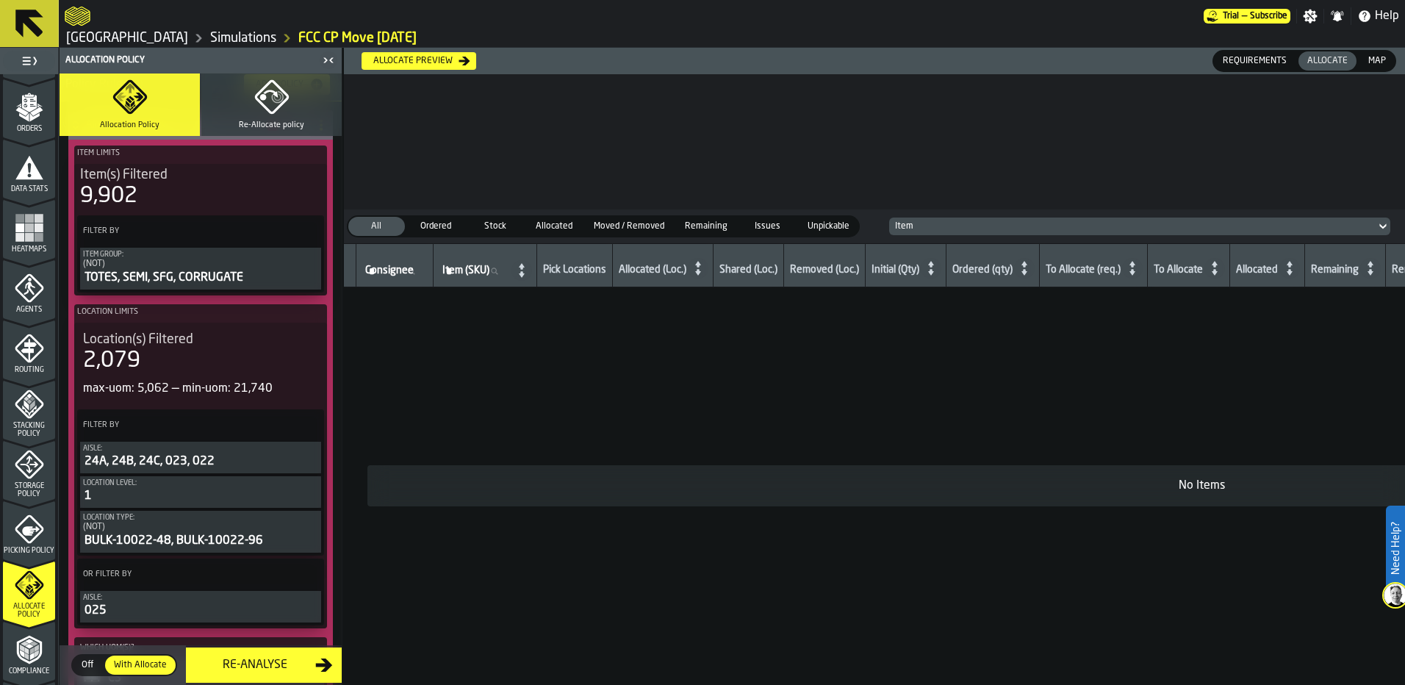
scroll to position [251, 0]
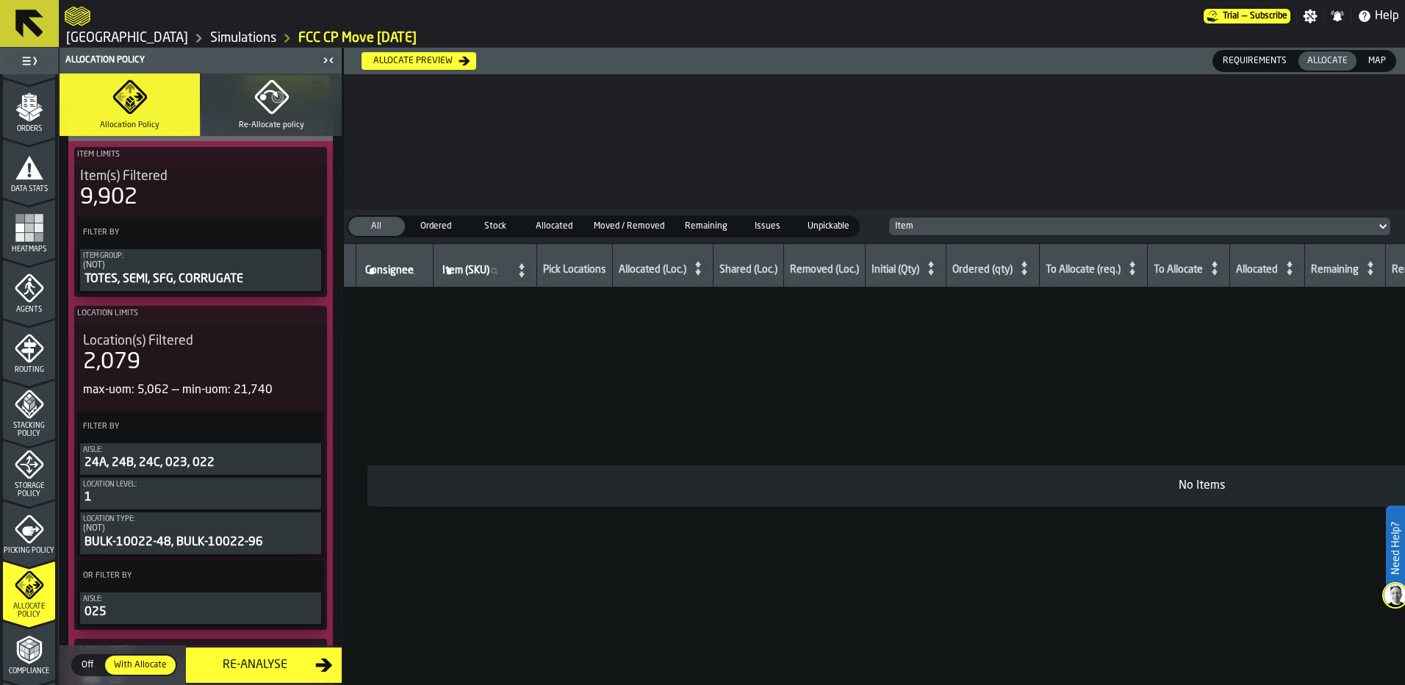
click at [252, 129] on span "Re-Allocate policy" at bounding box center [271, 125] width 65 height 10
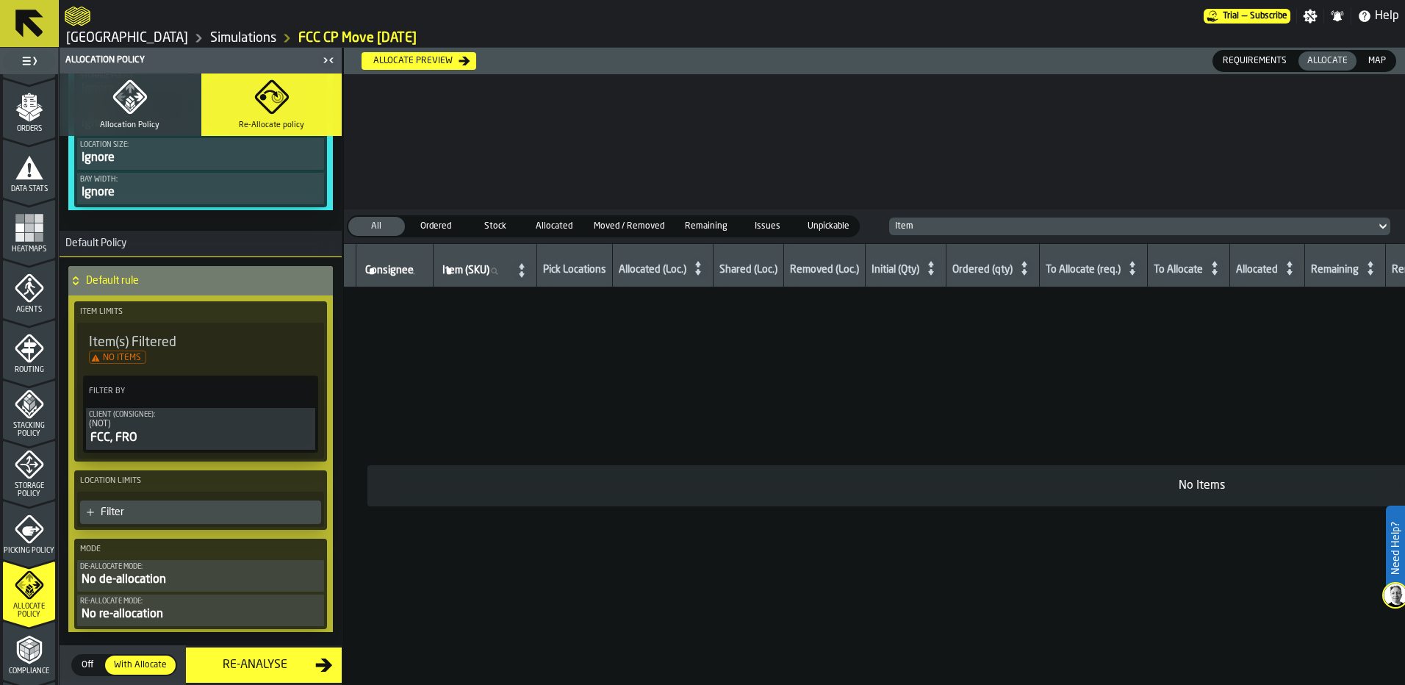
scroll to position [793, 0]
click at [151, 111] on button "Allocation Policy" at bounding box center [130, 104] width 140 height 62
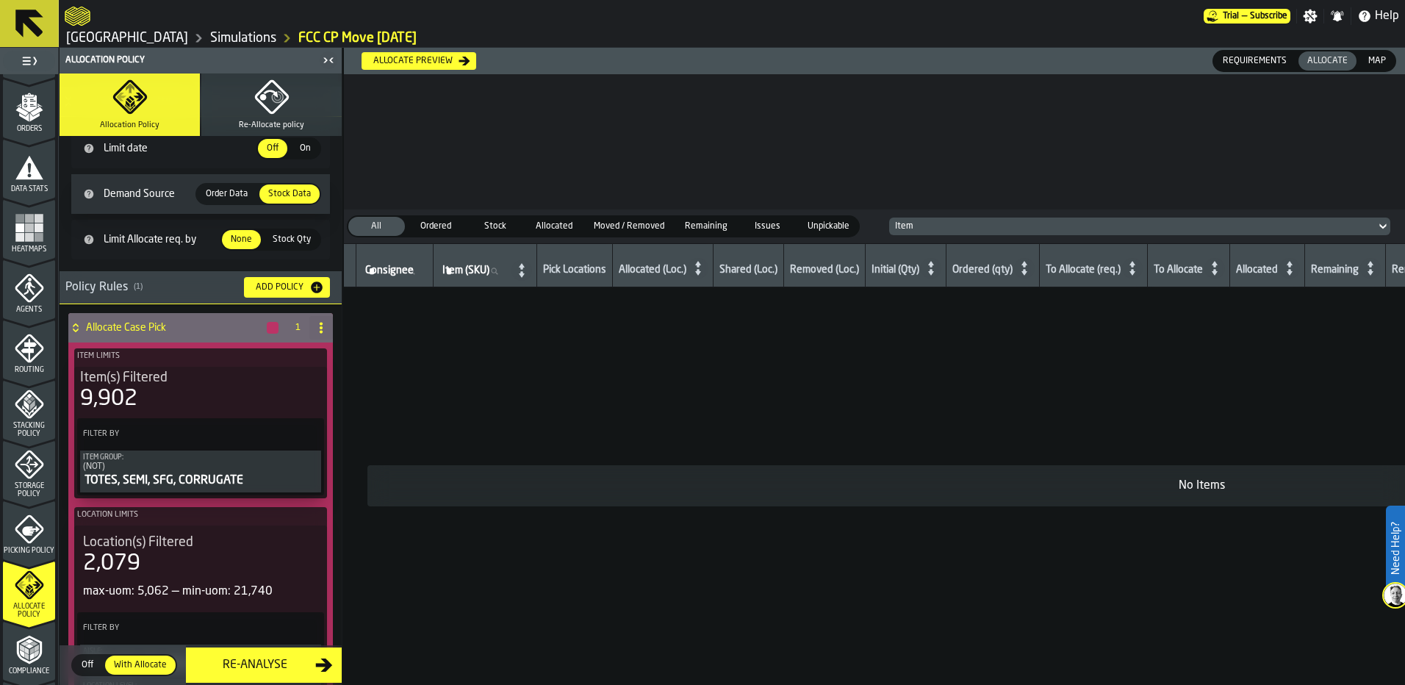
scroll to position [0, 0]
